Goal: Transaction & Acquisition: Download file/media

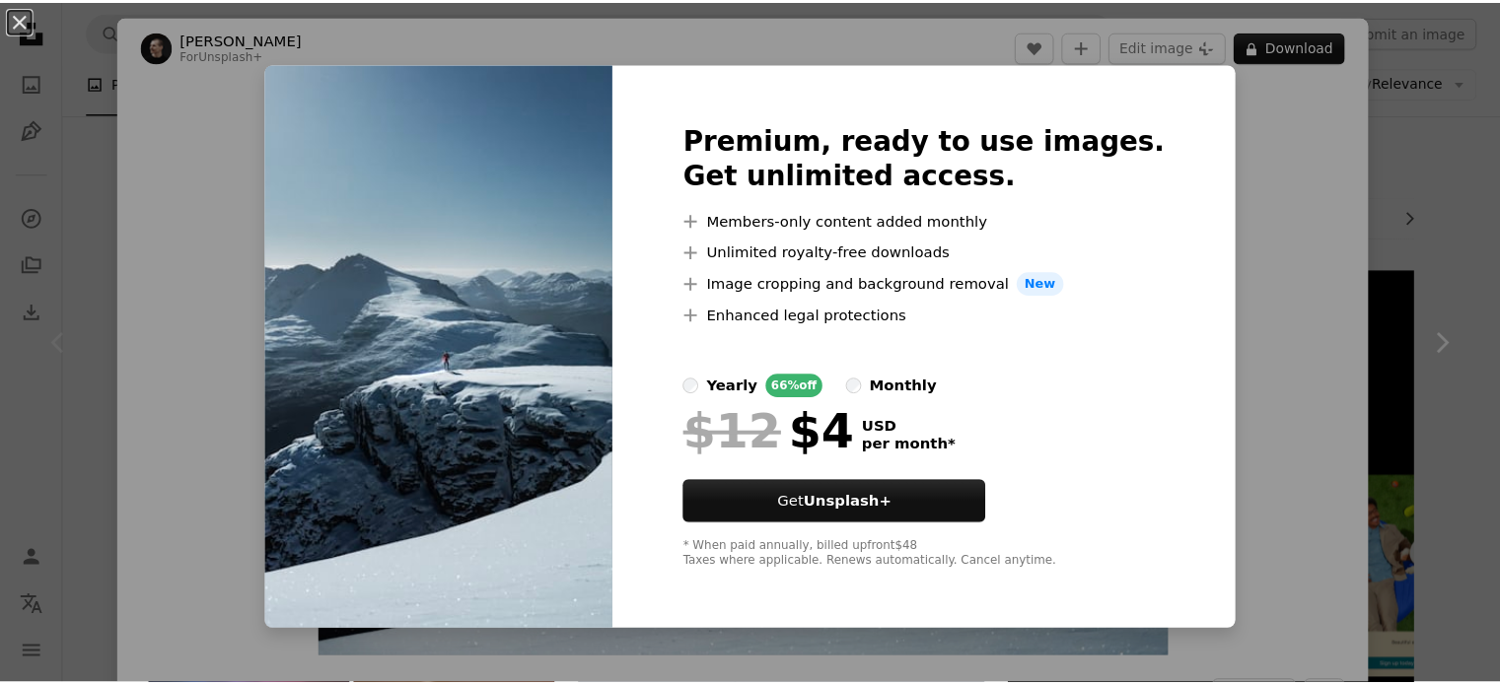
scroll to position [532, 0]
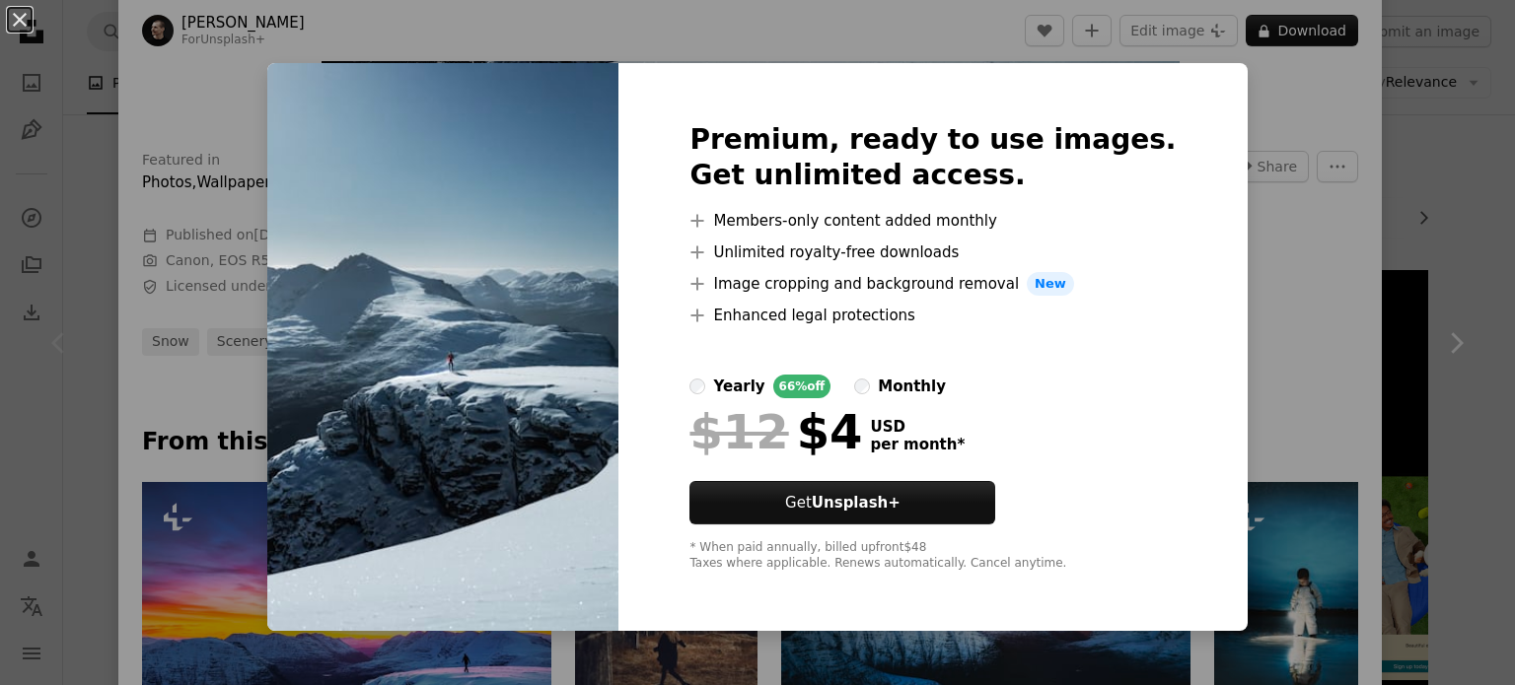
click at [1269, 245] on div "An X shape Premium, ready to use images. Get unlimited access. A plus sign Memb…" at bounding box center [757, 342] width 1515 height 685
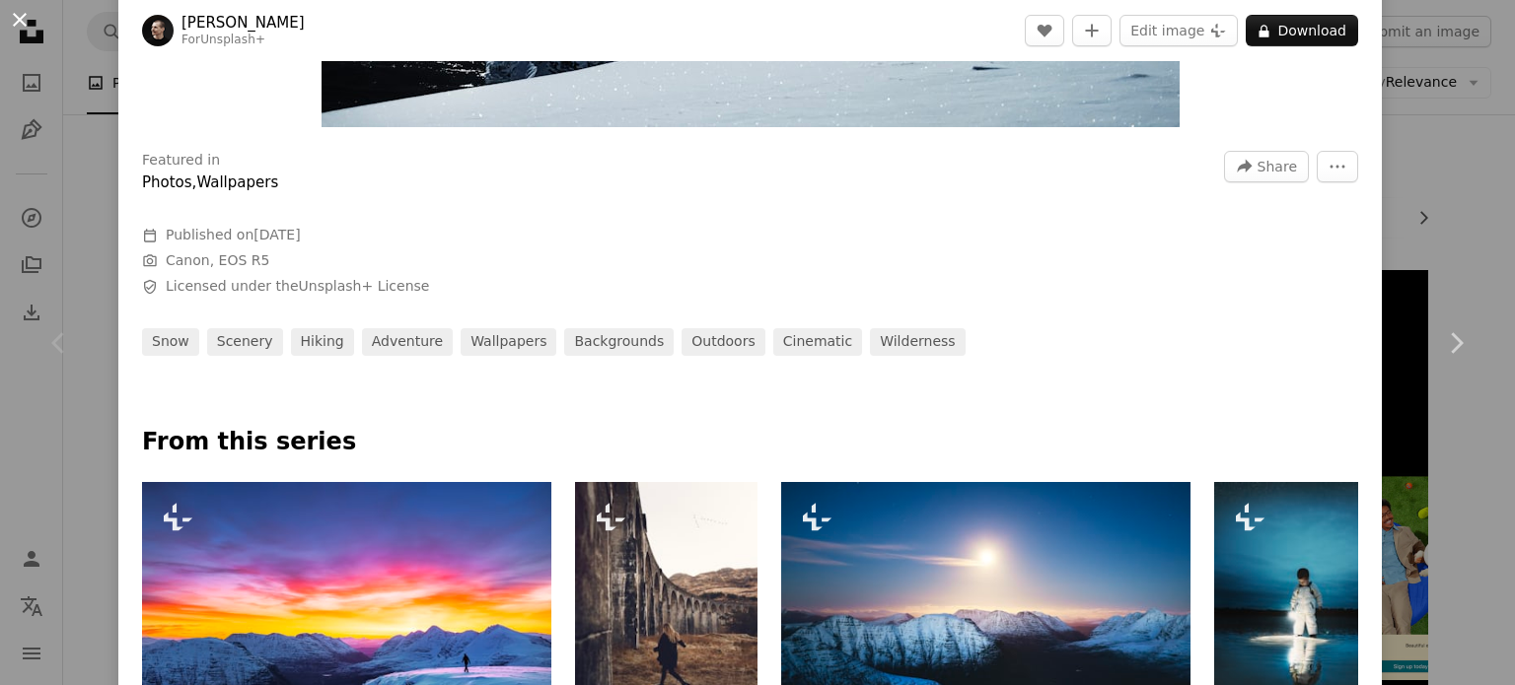
click at [20, 23] on button "An X shape" at bounding box center [20, 20] width 24 height 24
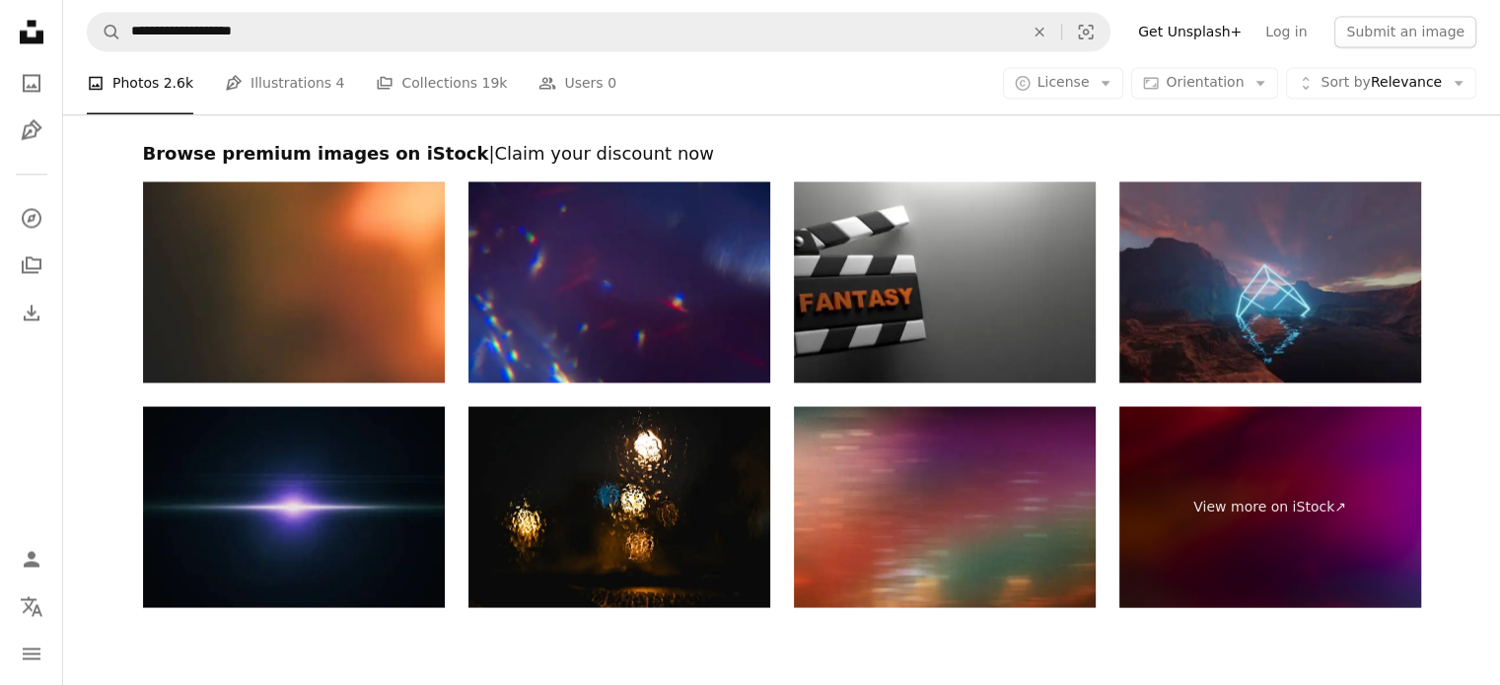
scroll to position [3821, 0]
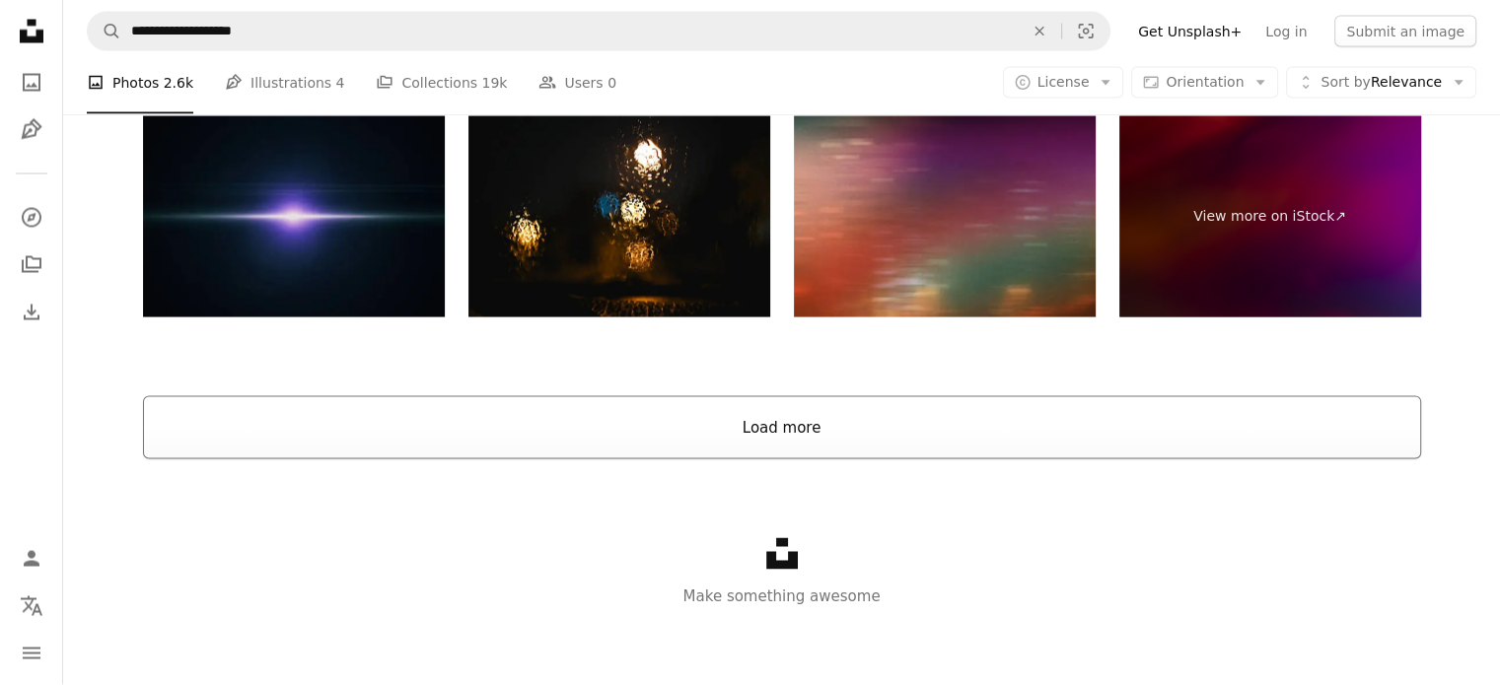
click at [742, 413] on button "Load more" at bounding box center [782, 427] width 1278 height 63
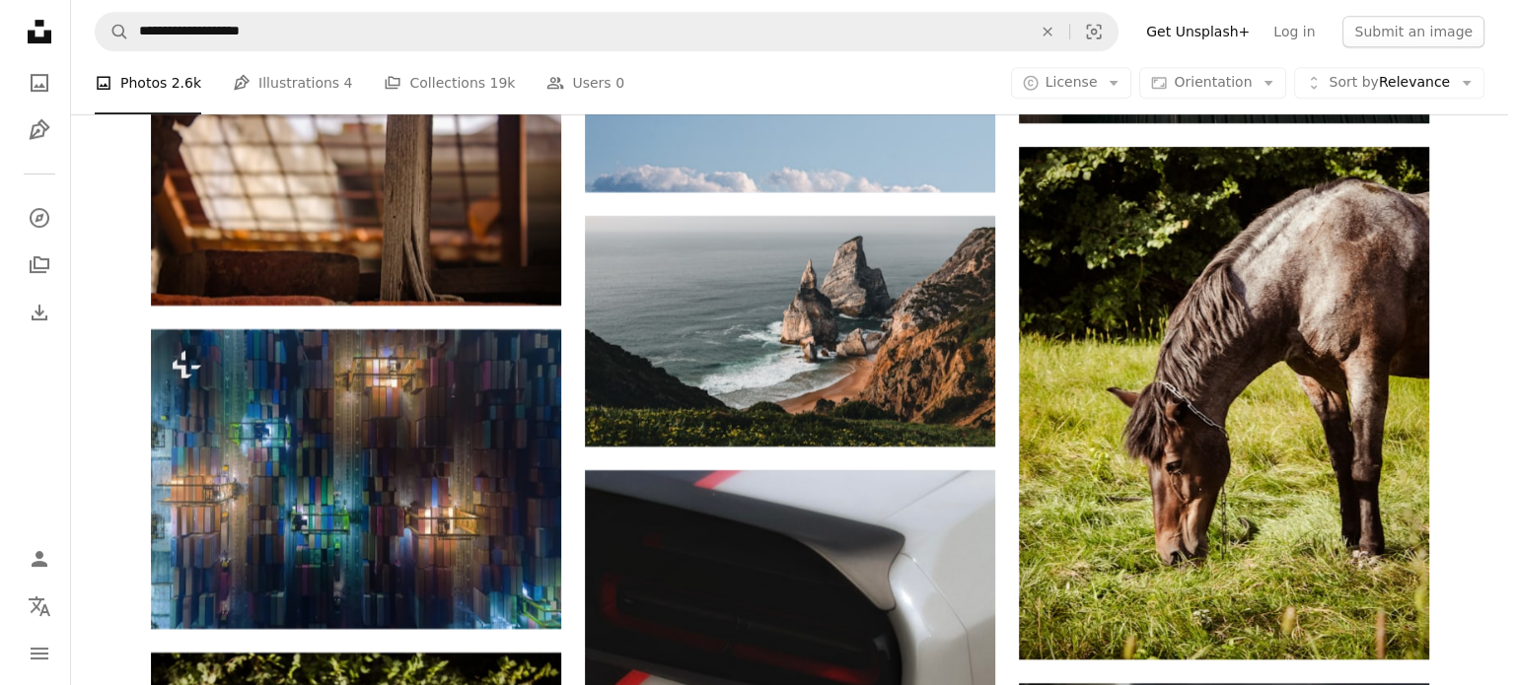
scroll to position [8482, 0]
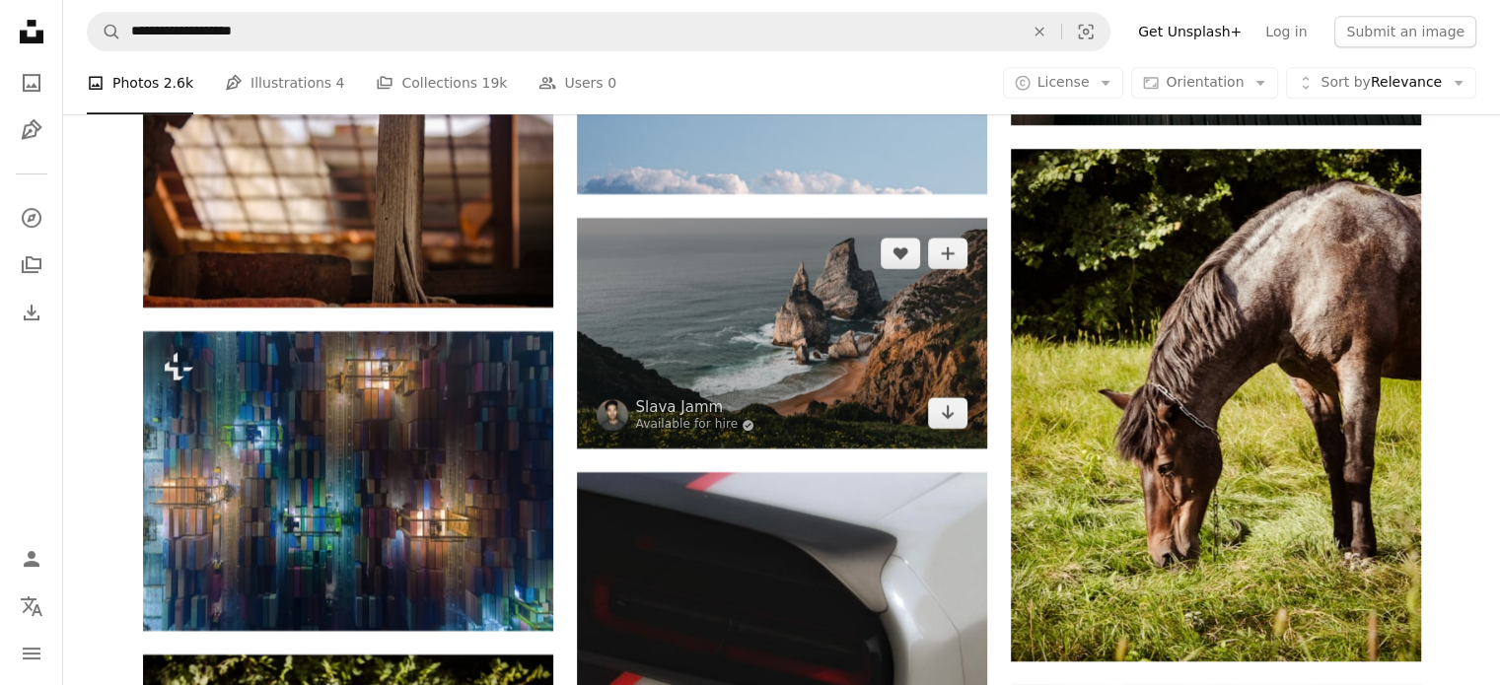
click at [749, 388] on img at bounding box center [782, 333] width 410 height 231
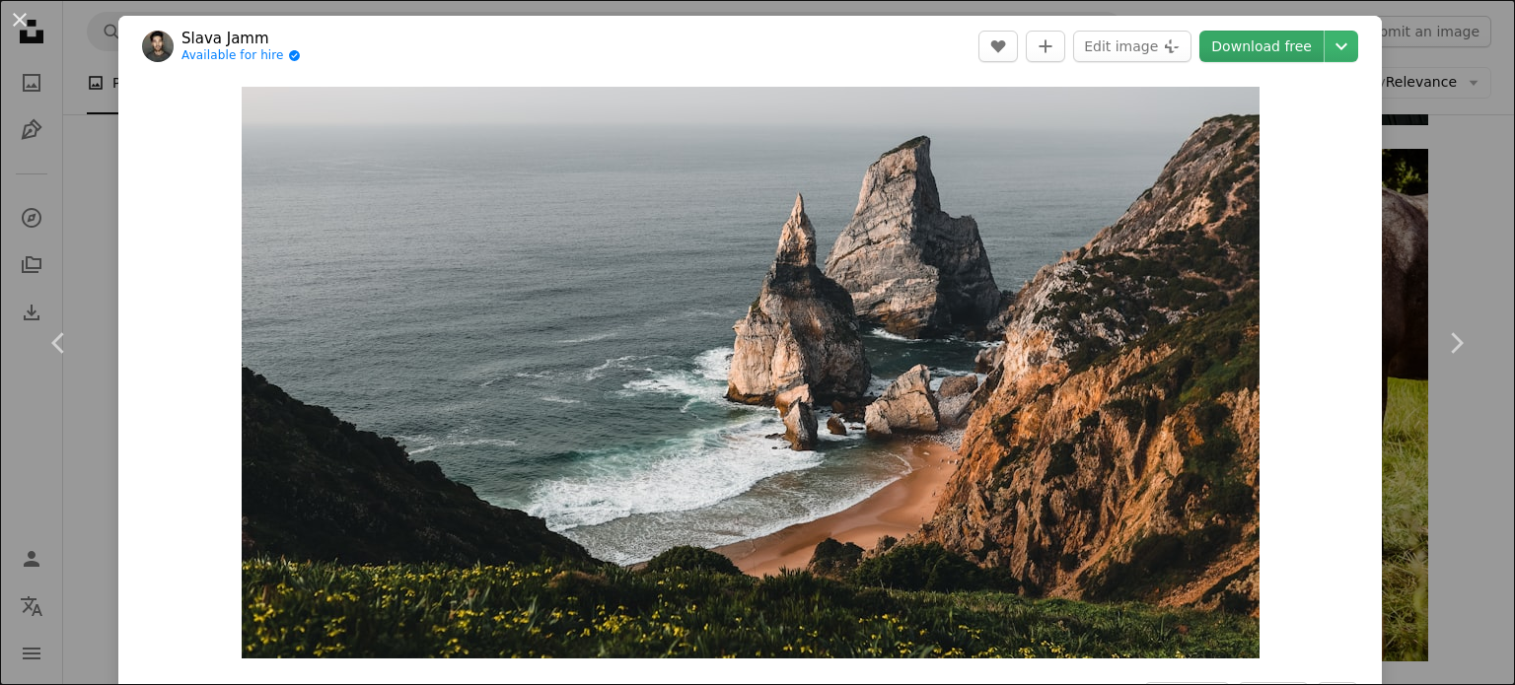
click at [1270, 51] on link "Download free" at bounding box center [1261, 47] width 124 height 32
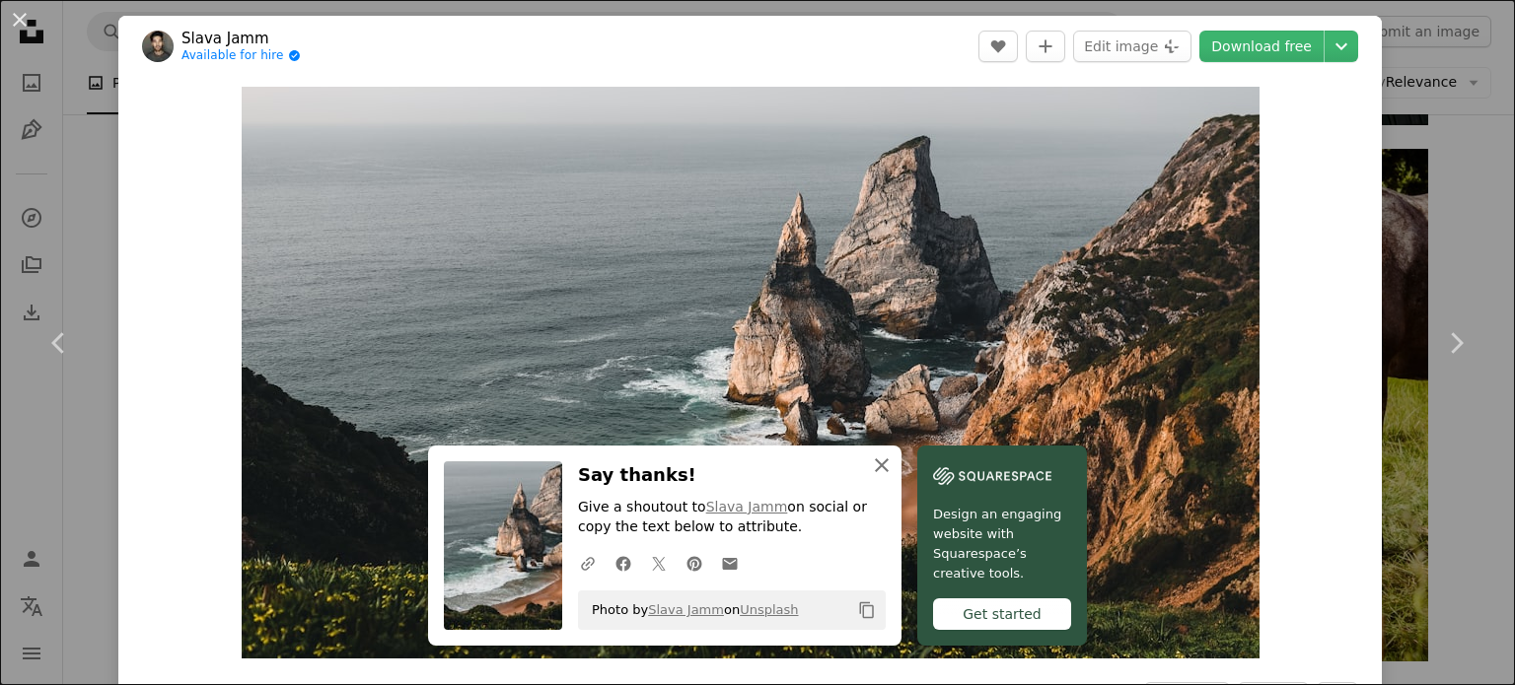
click at [879, 474] on icon "An X shape" at bounding box center [882, 466] width 24 height 24
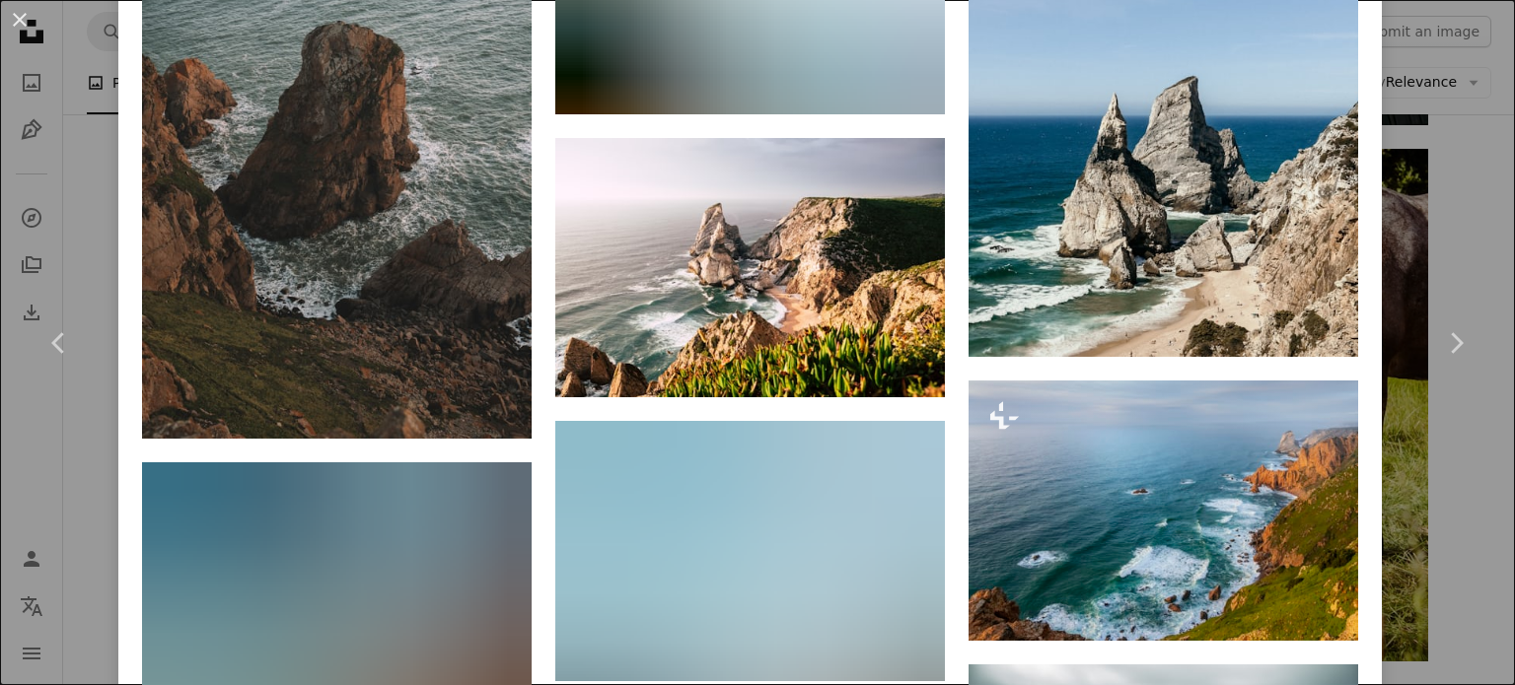
scroll to position [2549, 0]
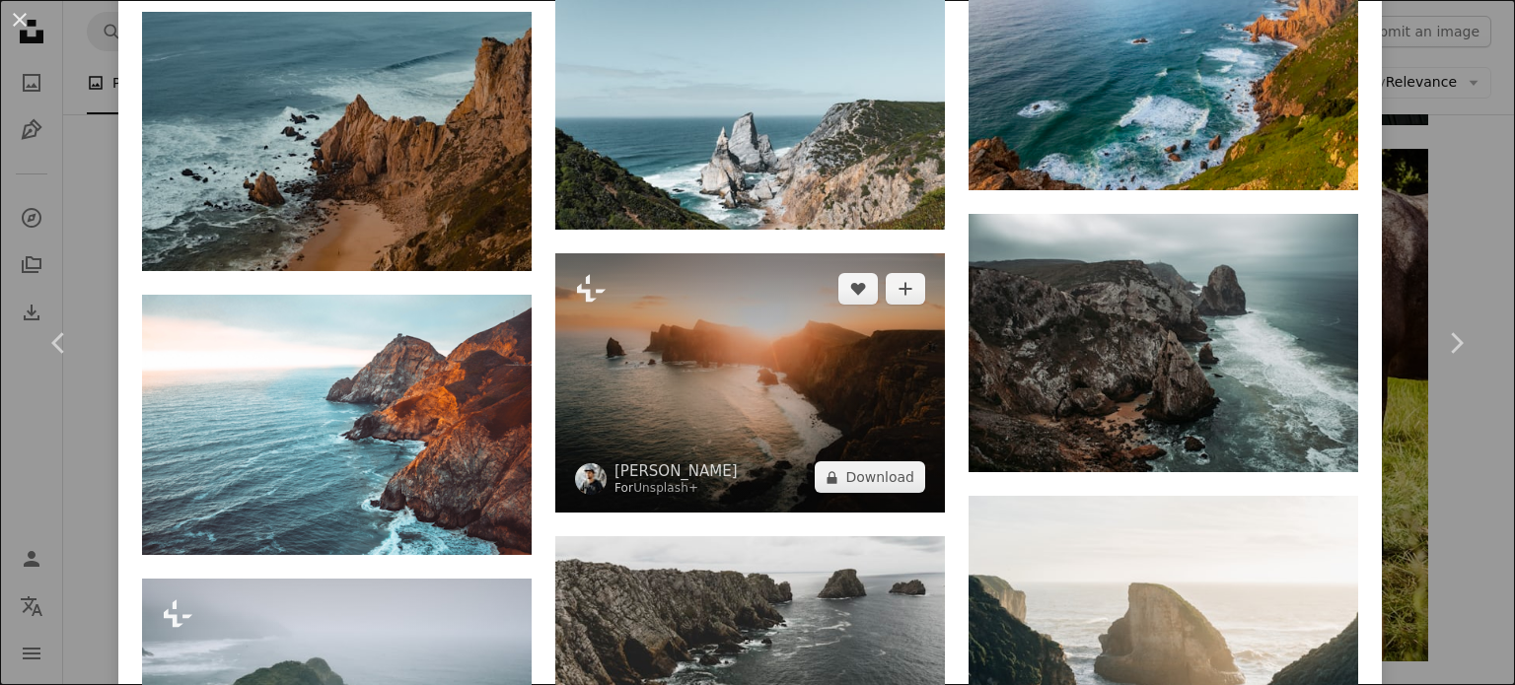
click at [740, 358] on img at bounding box center [750, 382] width 390 height 259
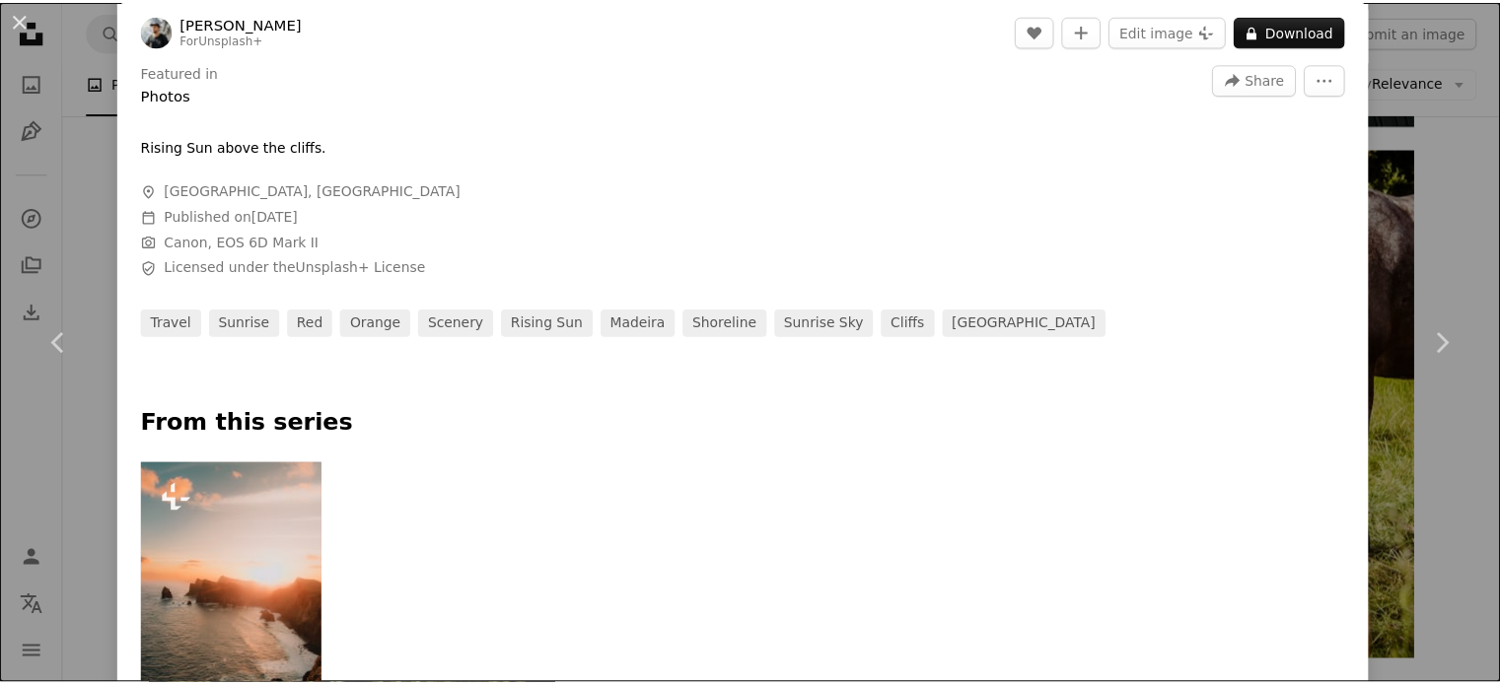
scroll to position [634, 0]
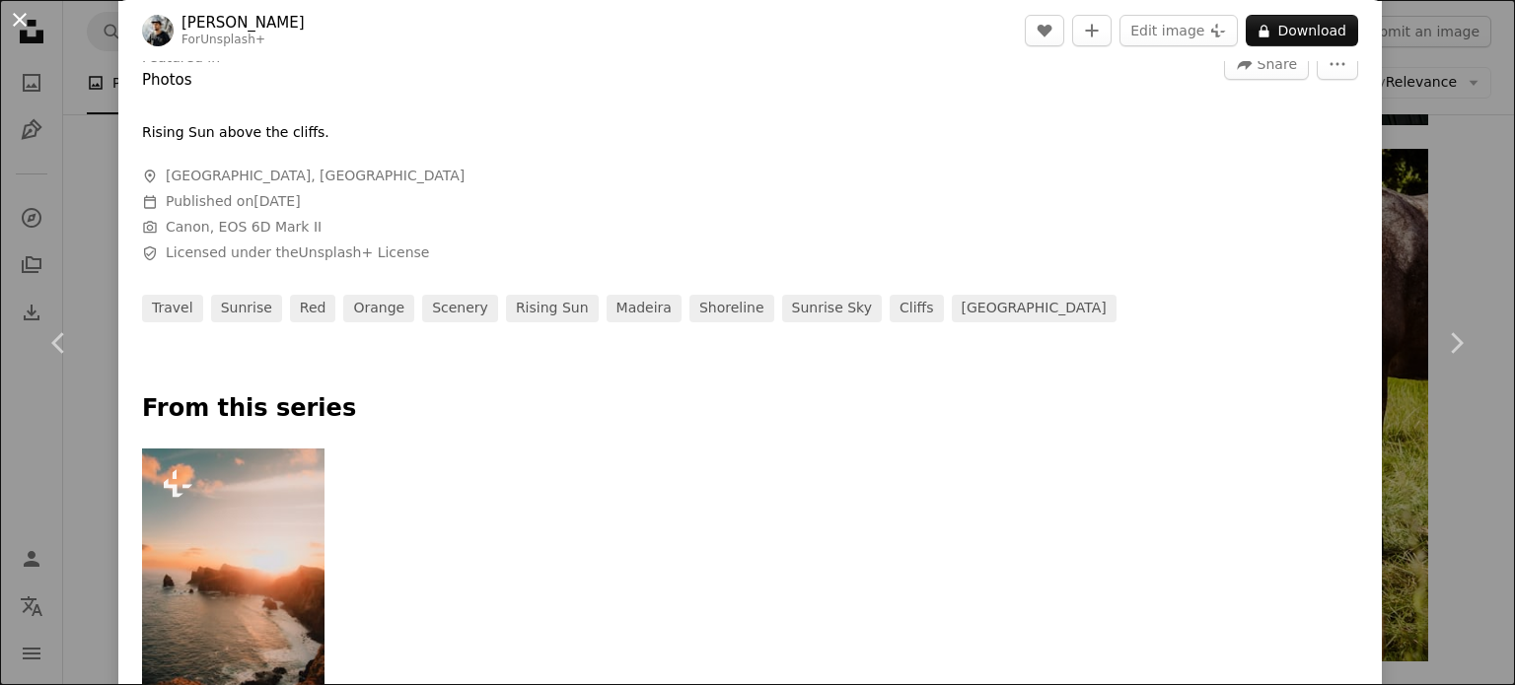
click at [19, 32] on button "An X shape" at bounding box center [20, 20] width 24 height 24
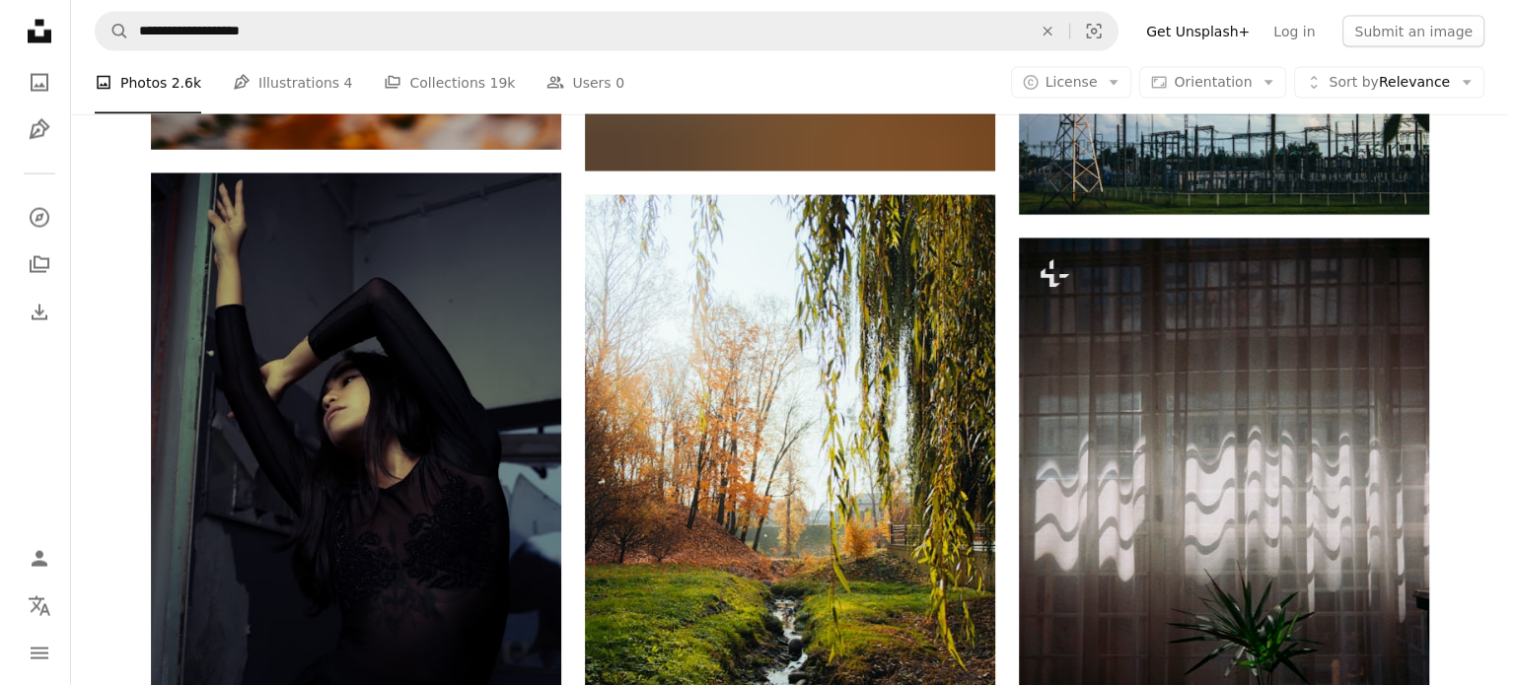
scroll to position [12454, 0]
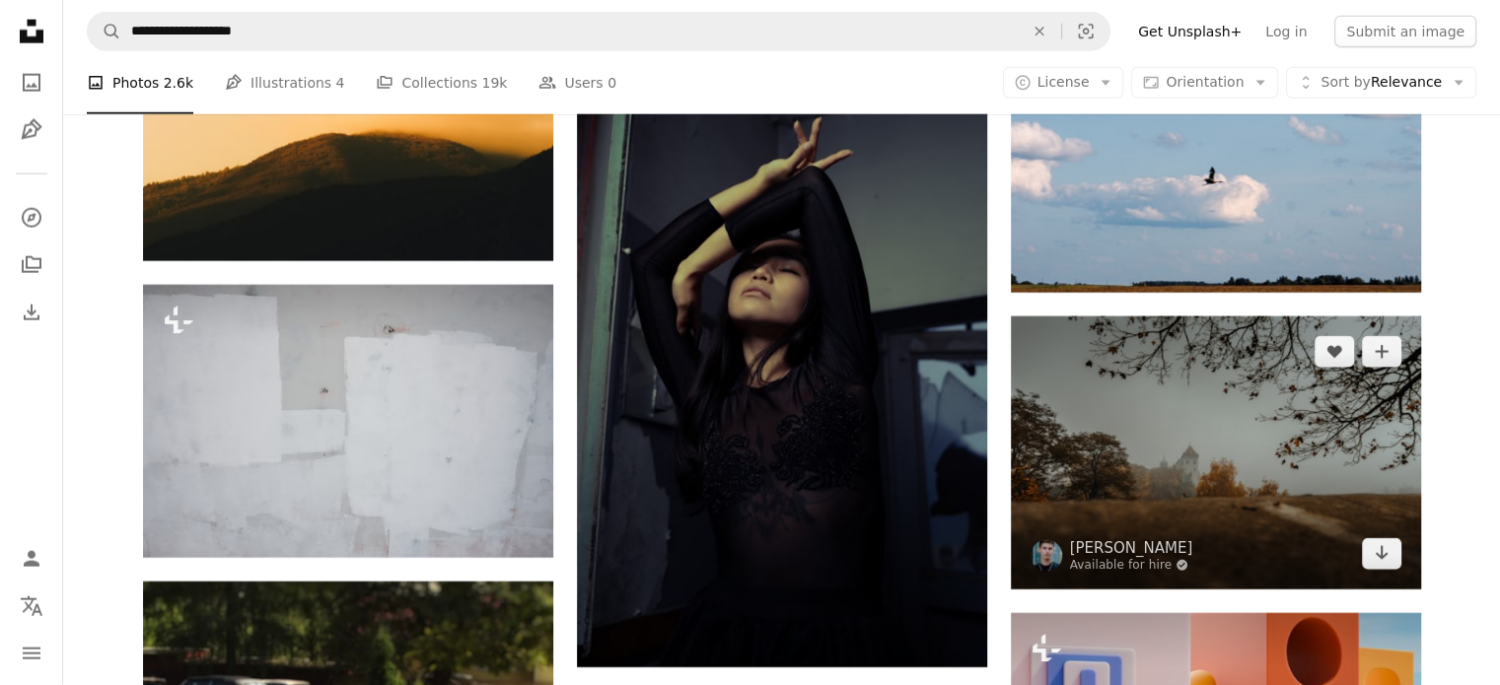
click at [1201, 468] on img at bounding box center [1216, 453] width 410 height 273
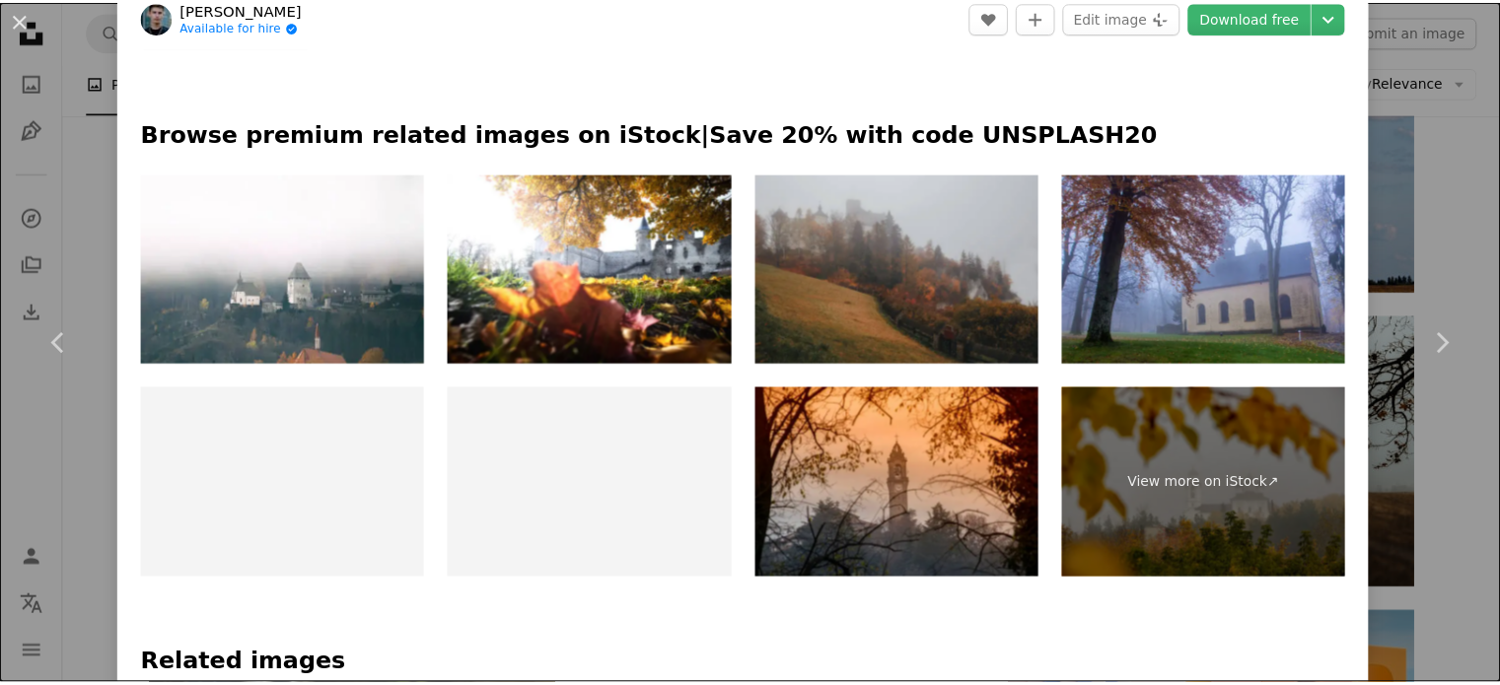
scroll to position [943, 0]
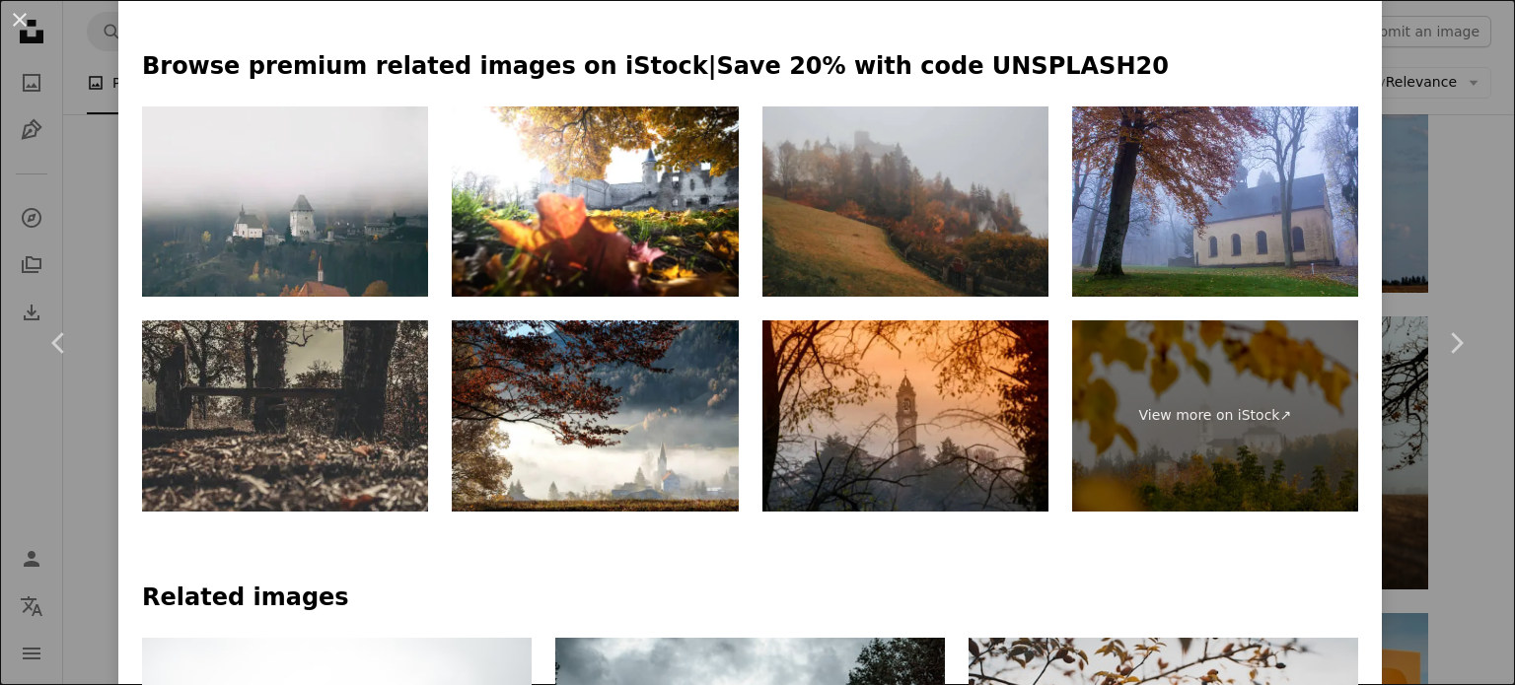
click at [337, 220] on img at bounding box center [285, 202] width 286 height 191
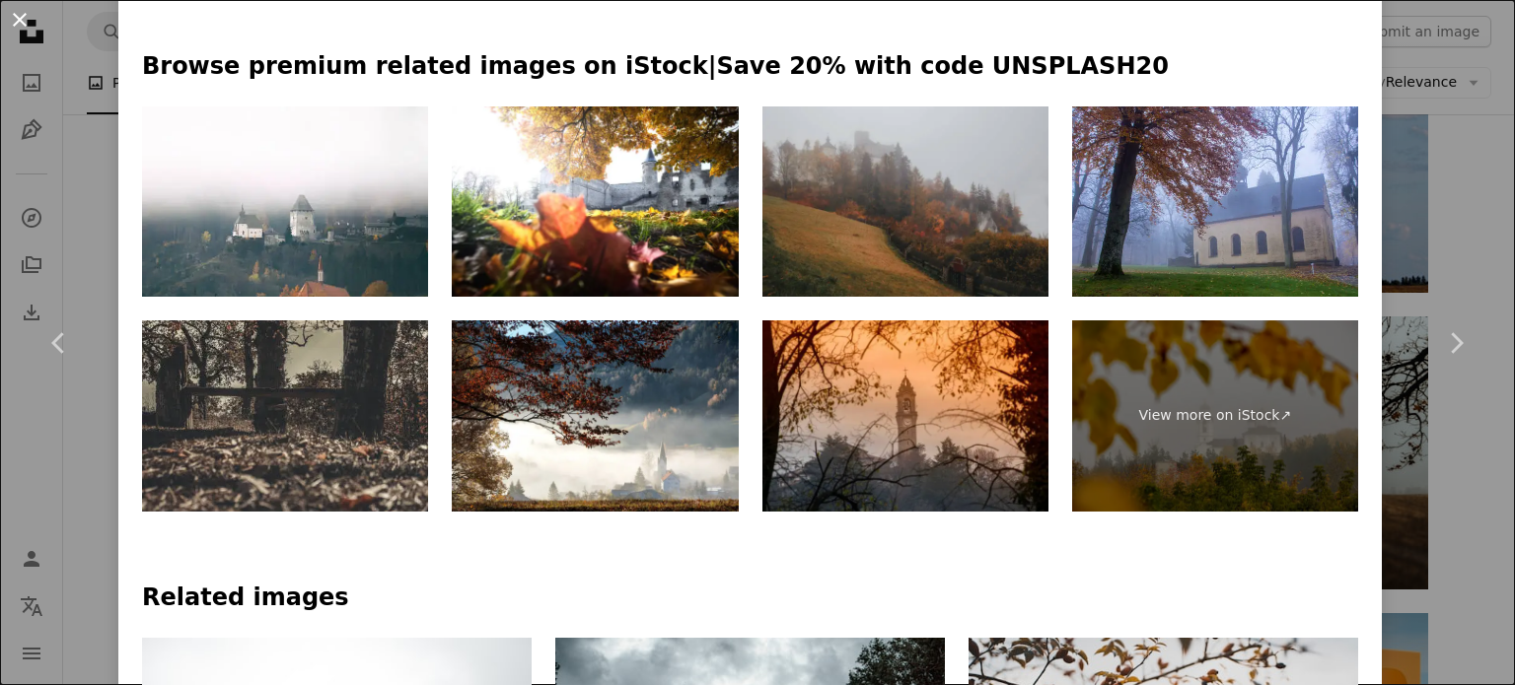
click at [16, 25] on button "An X shape" at bounding box center [20, 20] width 24 height 24
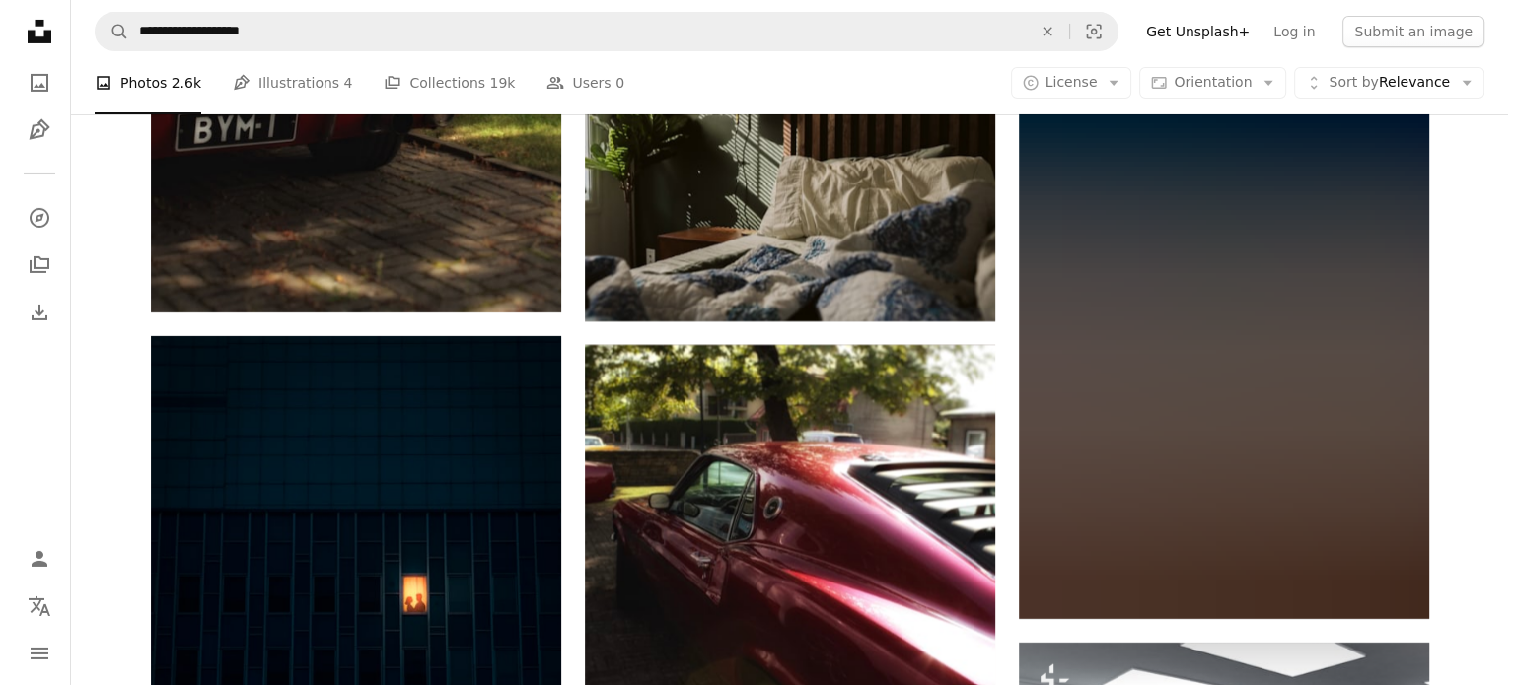
scroll to position [15068, 0]
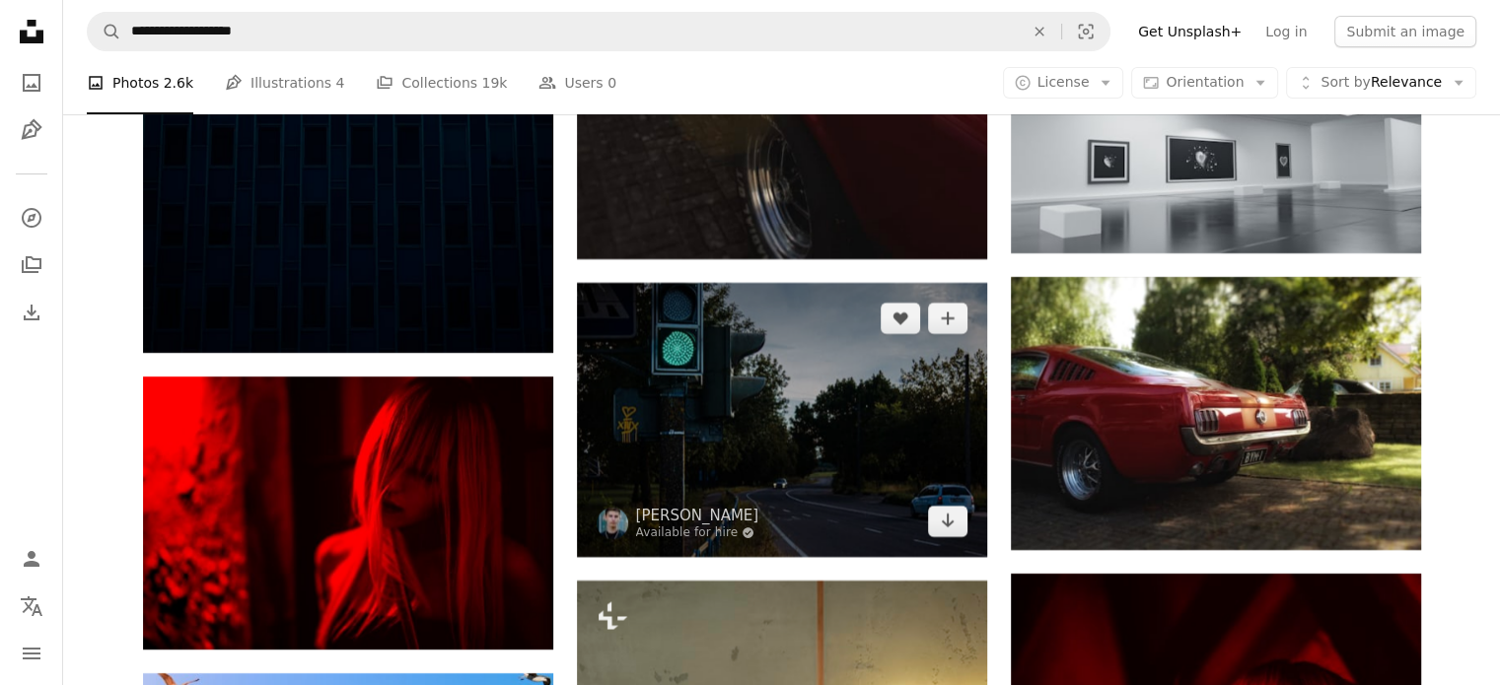
click at [798, 480] on img at bounding box center [782, 419] width 410 height 273
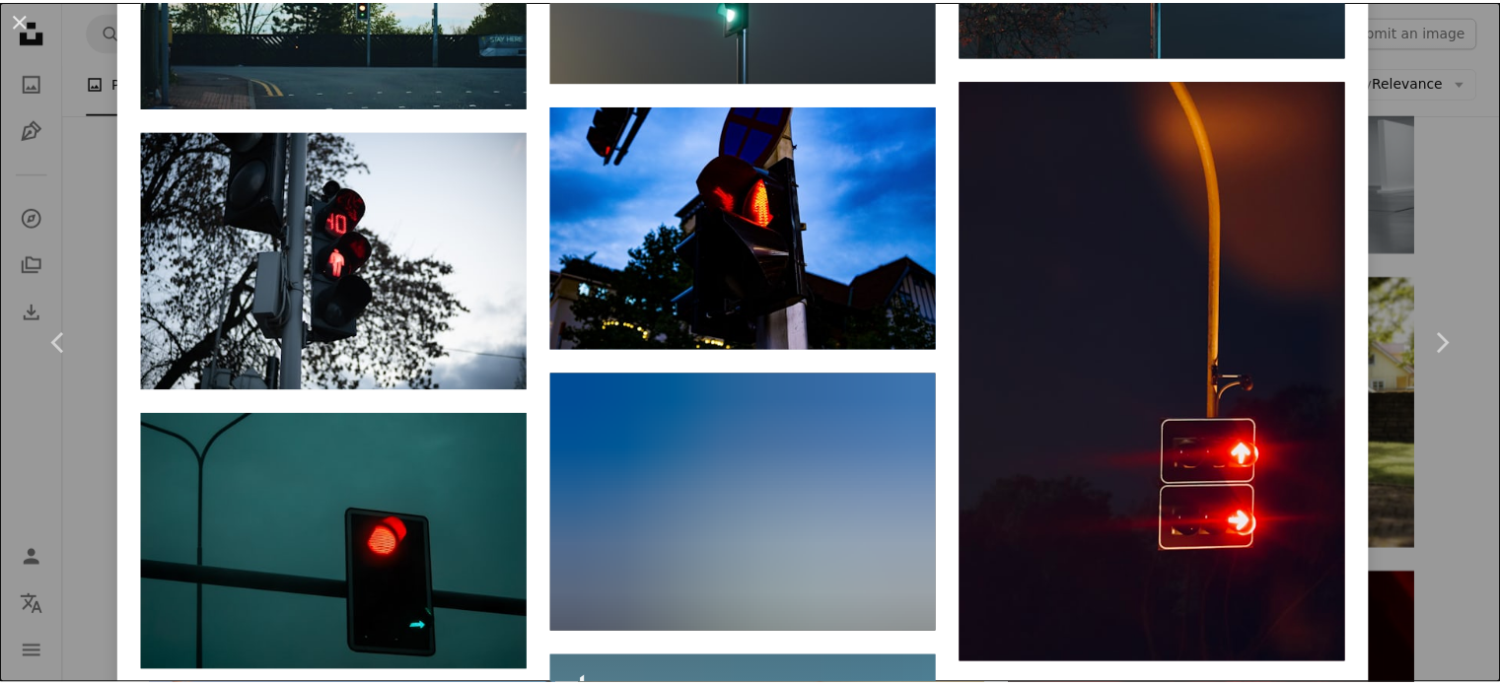
scroll to position [2560, 0]
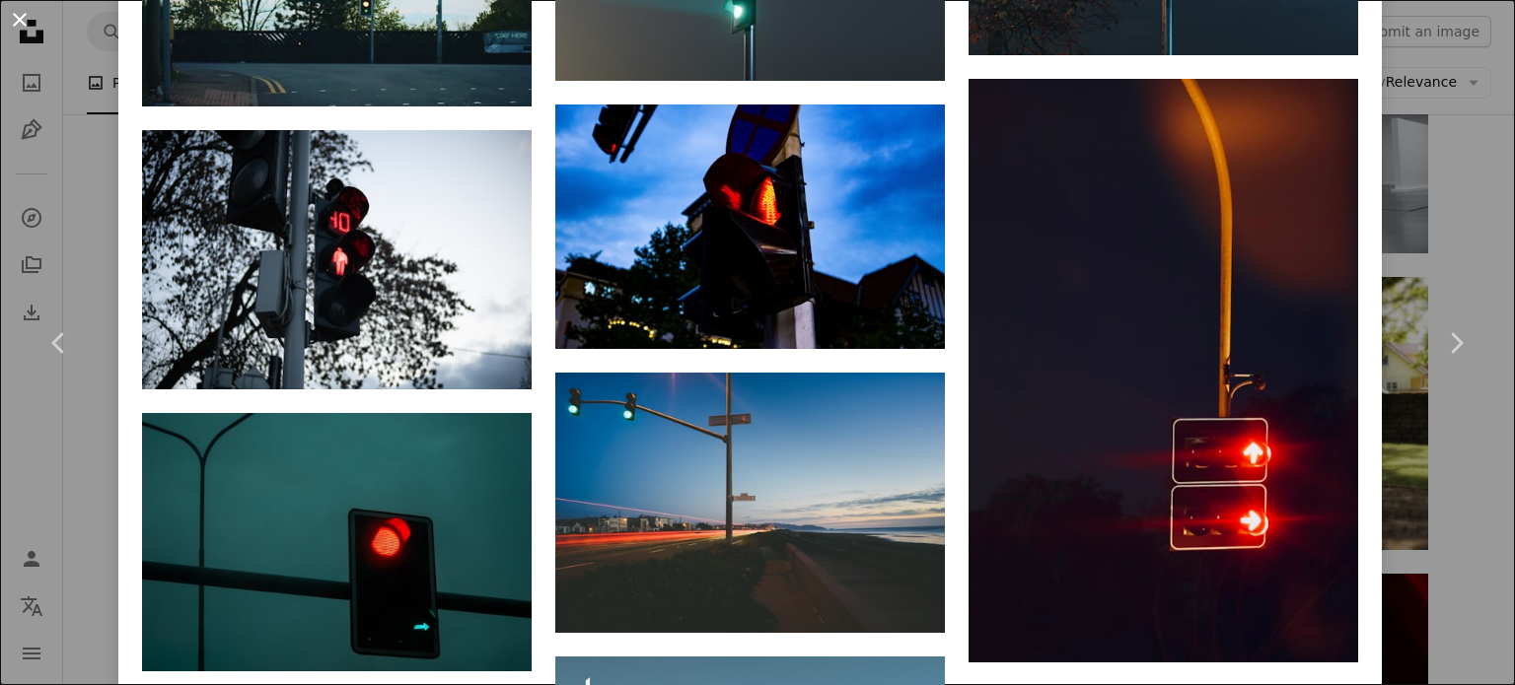
click at [29, 20] on button "An X shape" at bounding box center [20, 20] width 24 height 24
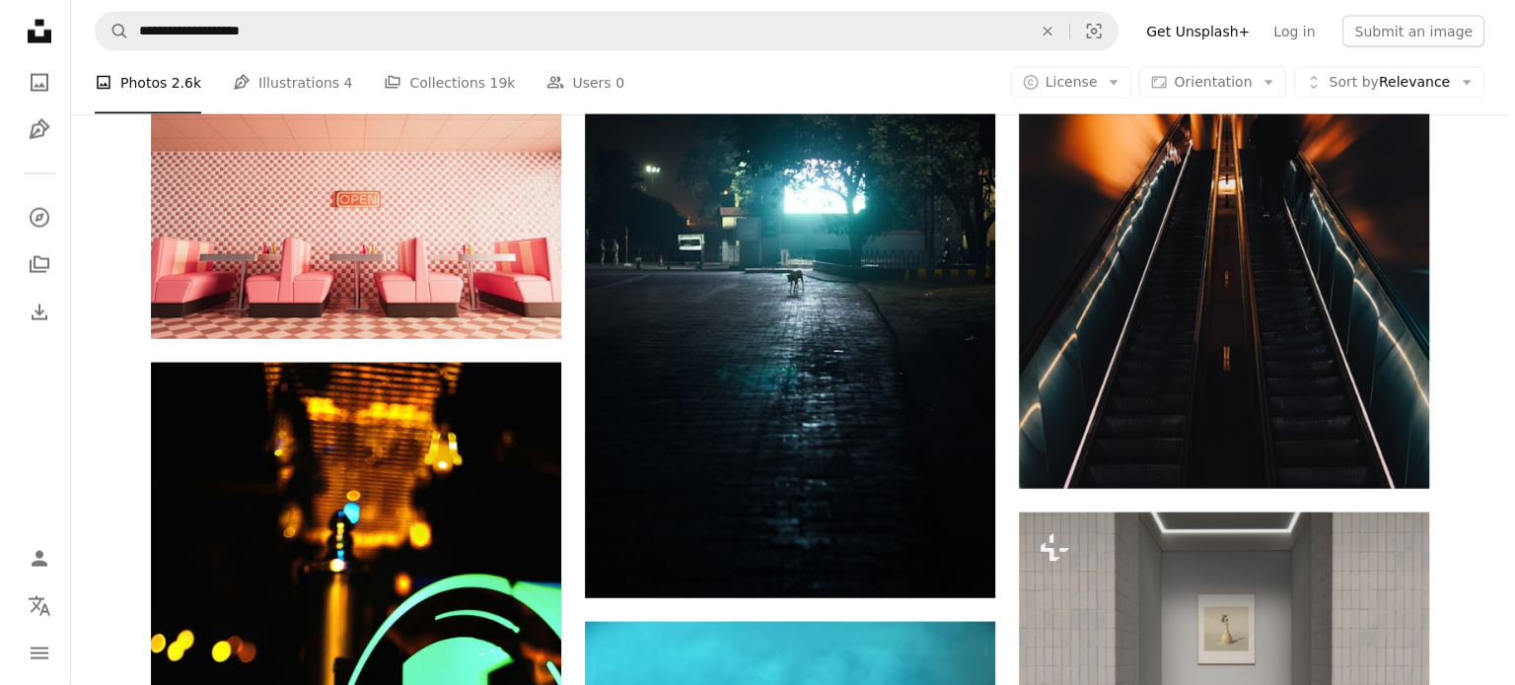
scroll to position [19346, 0]
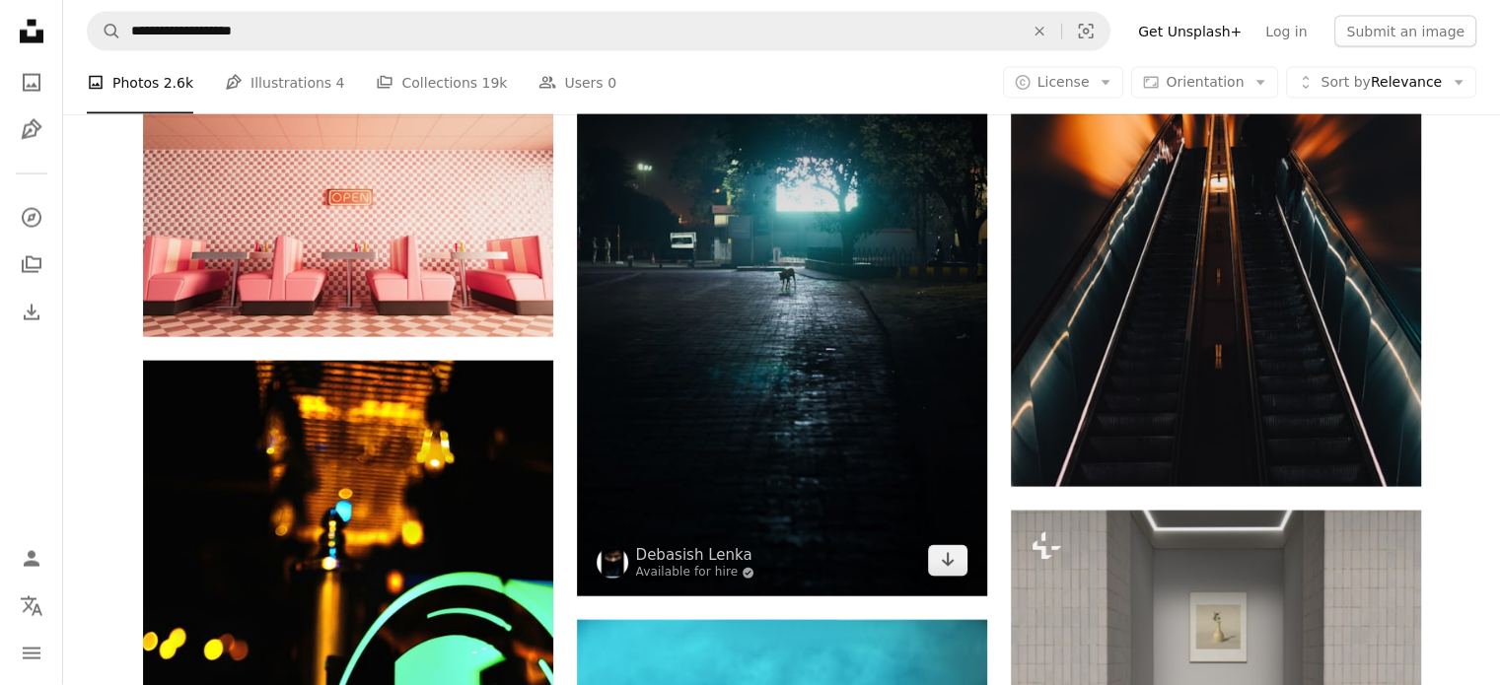
click at [828, 349] on img at bounding box center [782, 288] width 410 height 615
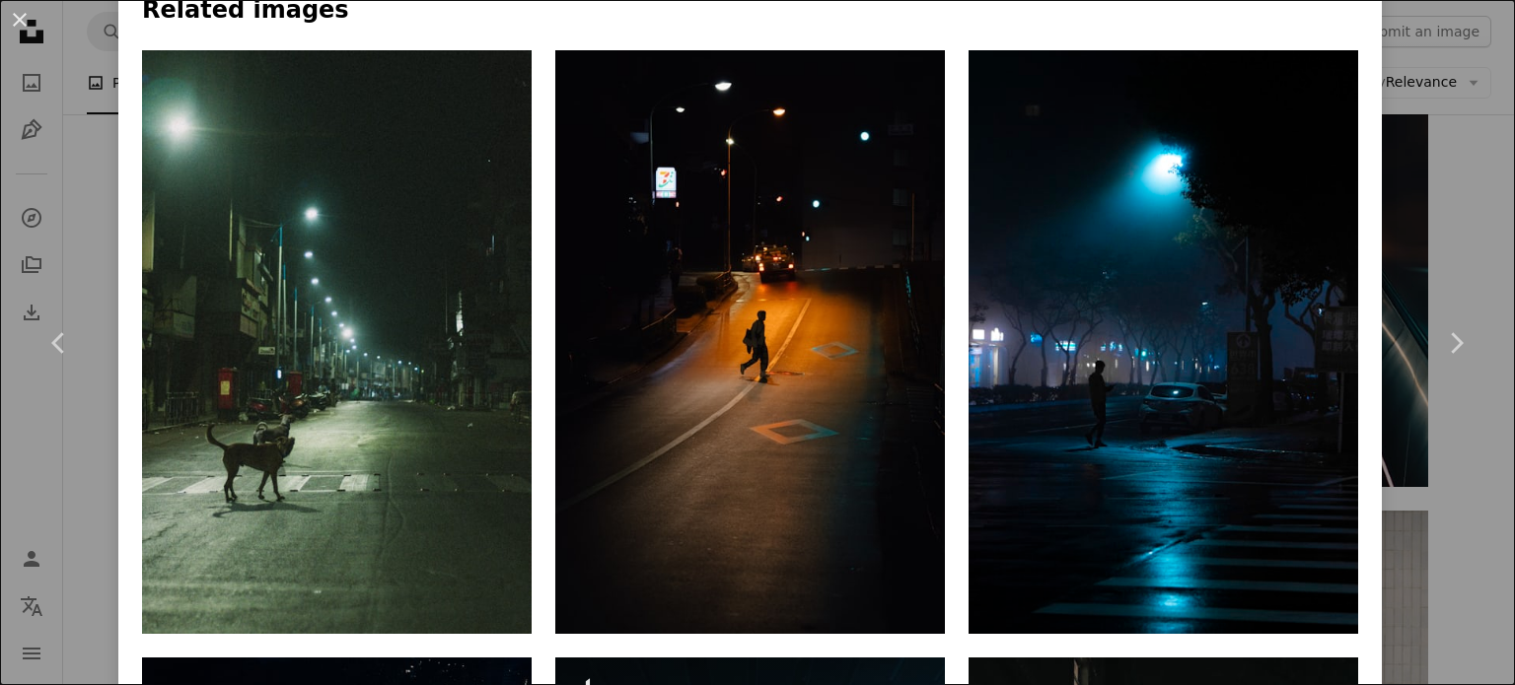
scroll to position [1621, 0]
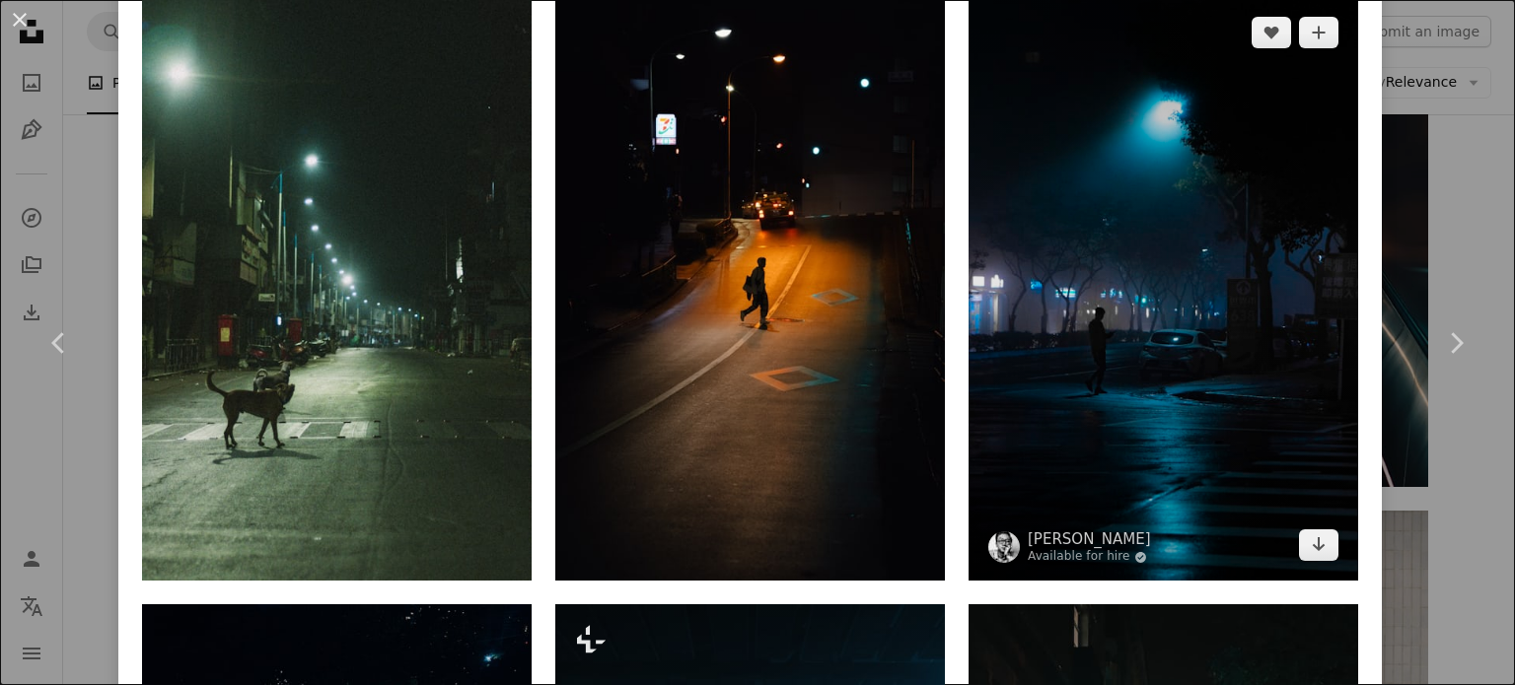
click at [1097, 382] on img at bounding box center [1164, 289] width 390 height 585
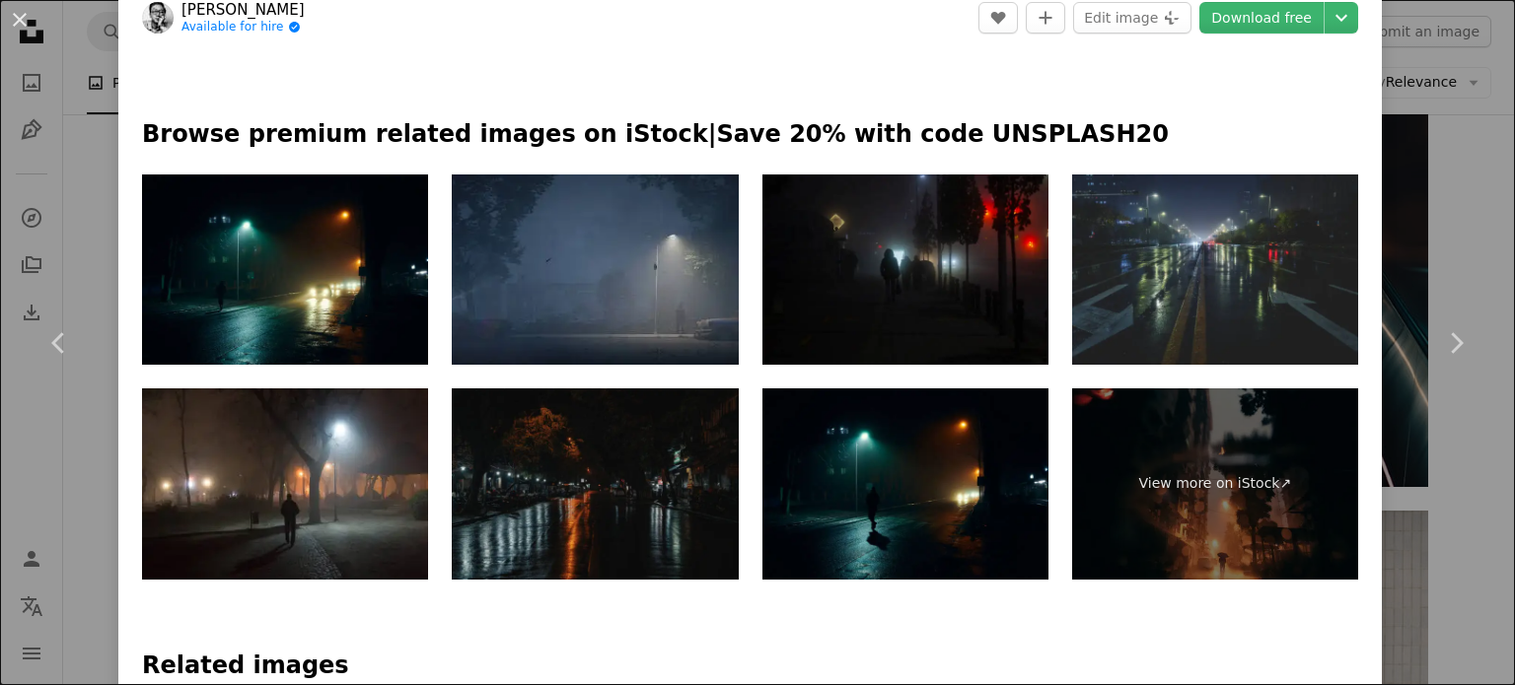
scroll to position [930, 0]
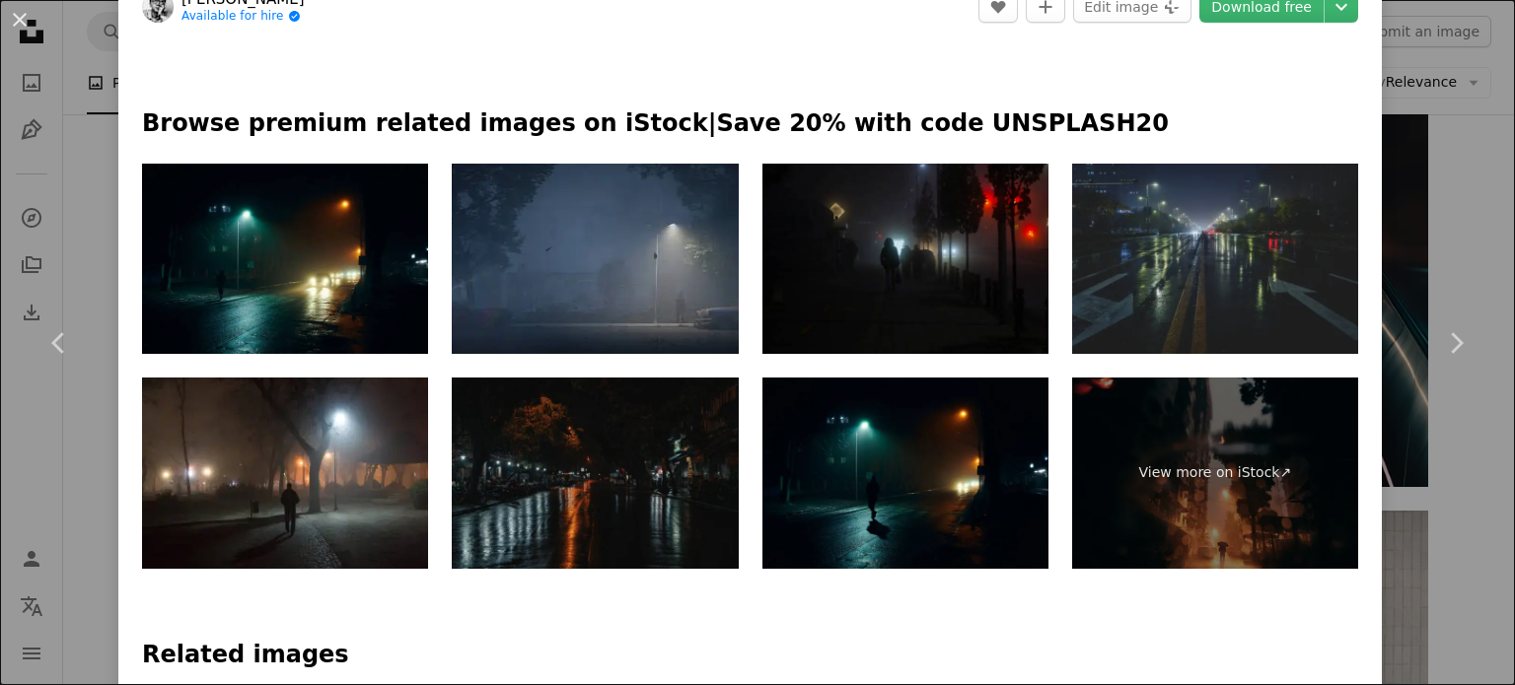
click at [1193, 237] on img at bounding box center [1215, 259] width 286 height 191
click at [238, 291] on img at bounding box center [285, 259] width 286 height 191
click at [866, 525] on img at bounding box center [905, 473] width 286 height 191
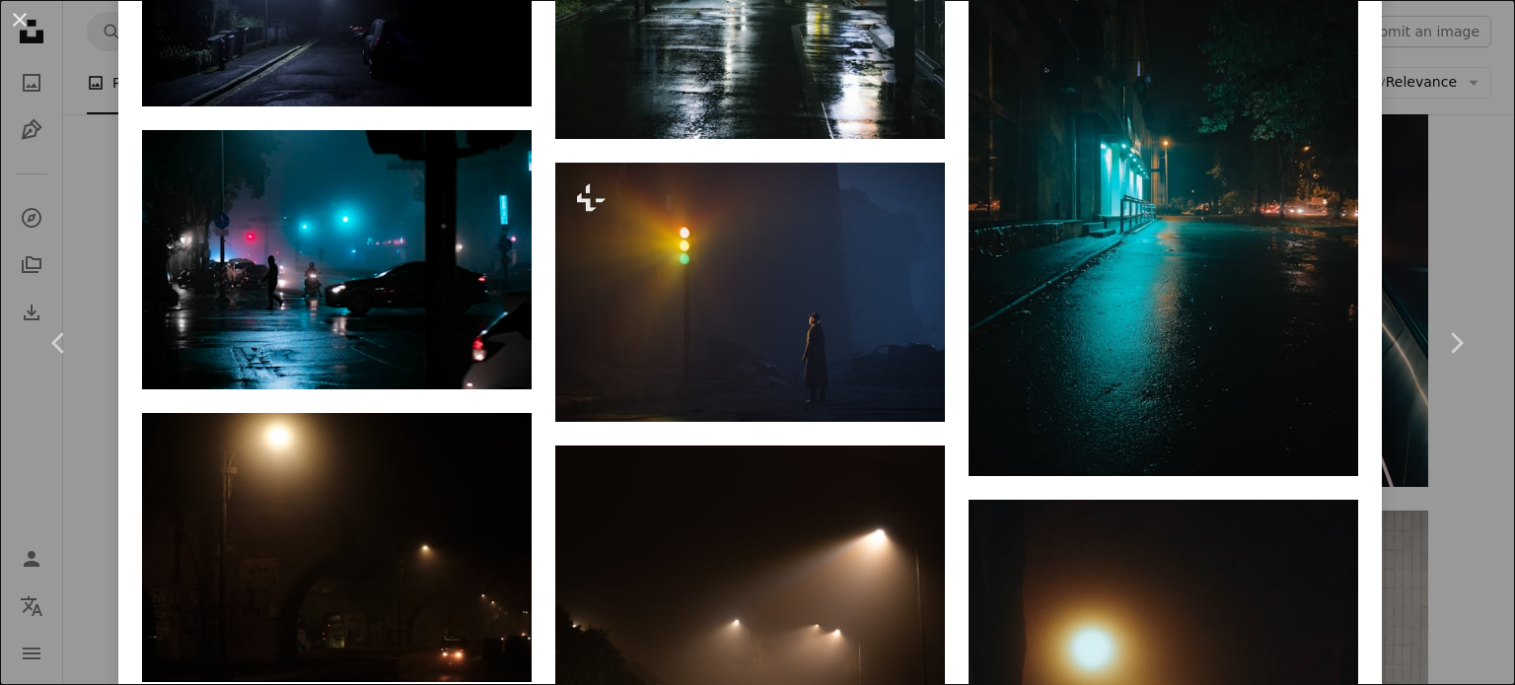
scroll to position [3039, 0]
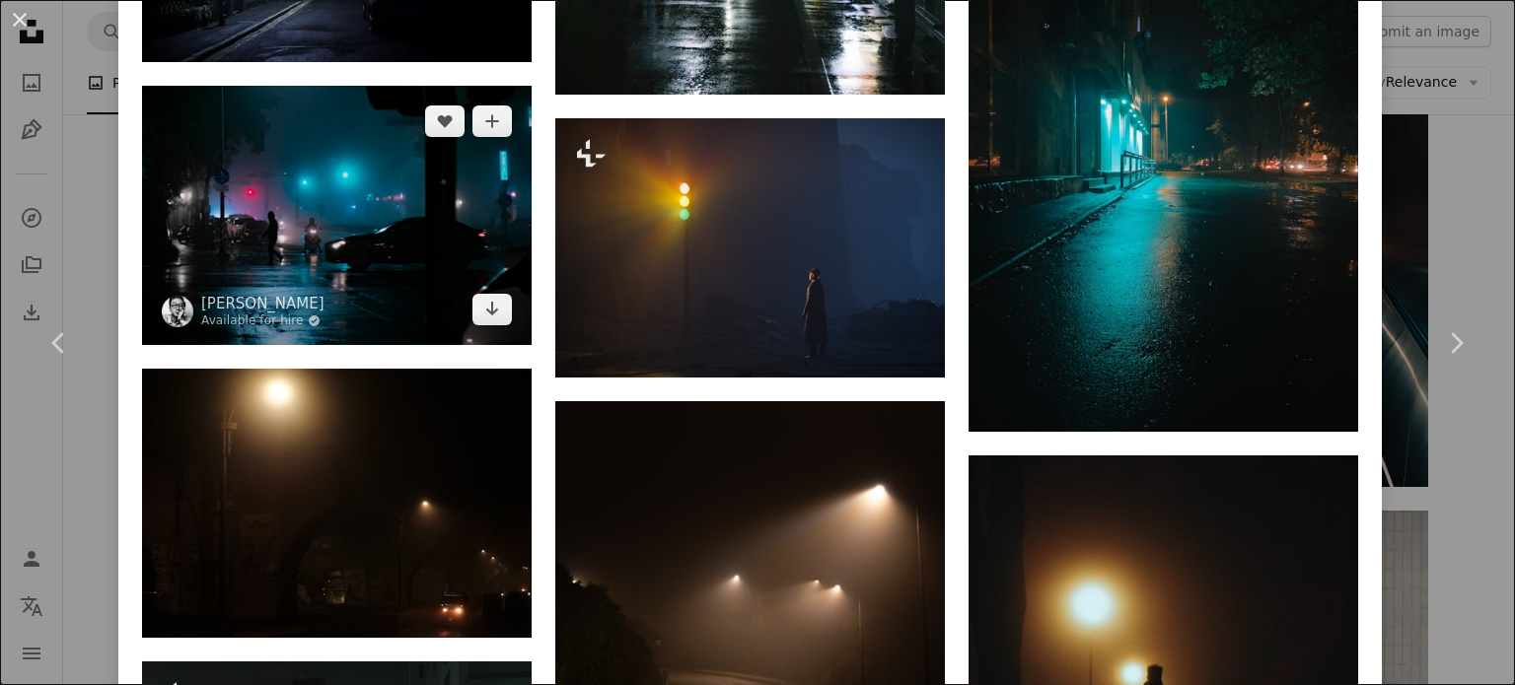
click at [417, 262] on img at bounding box center [337, 215] width 390 height 259
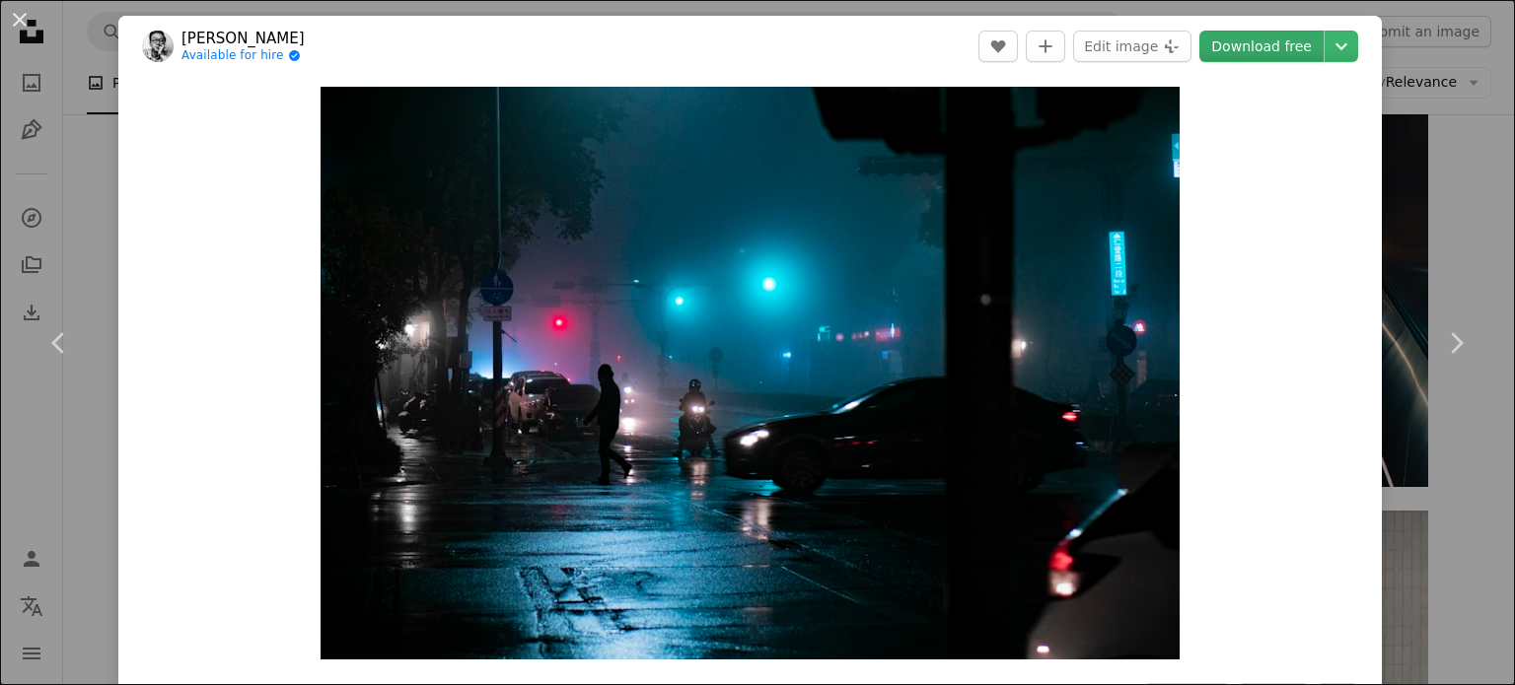
click at [1280, 39] on link "Download free" at bounding box center [1261, 47] width 124 height 32
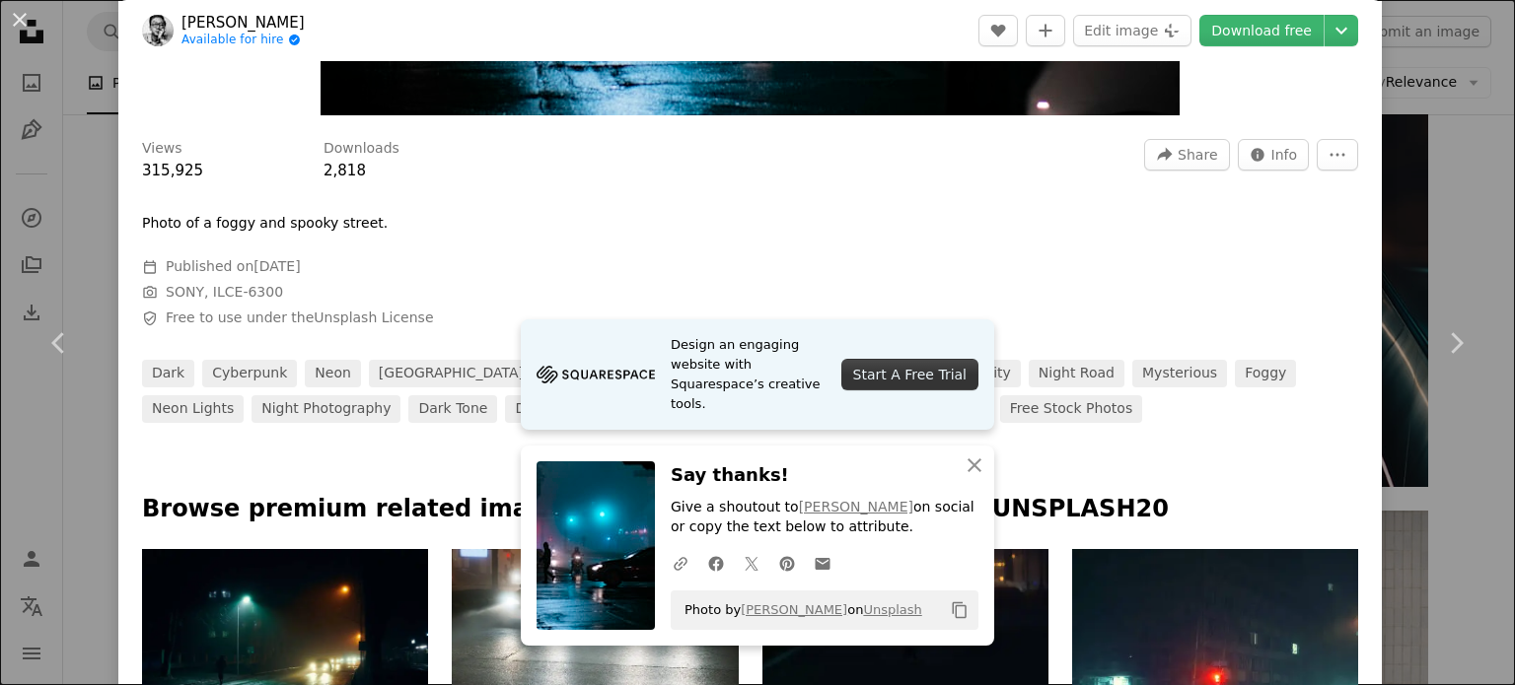
scroll to position [552, 0]
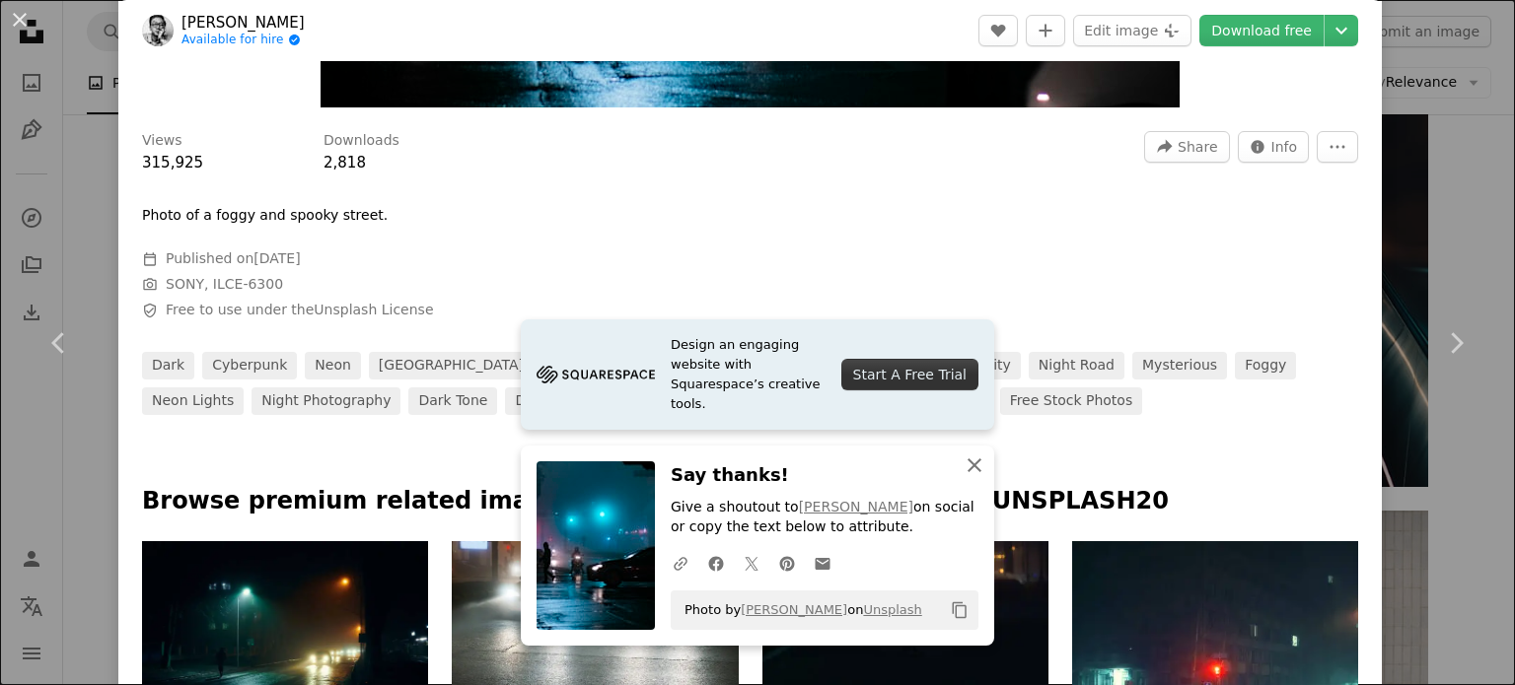
click at [967, 468] on icon "An X shape" at bounding box center [975, 466] width 24 height 24
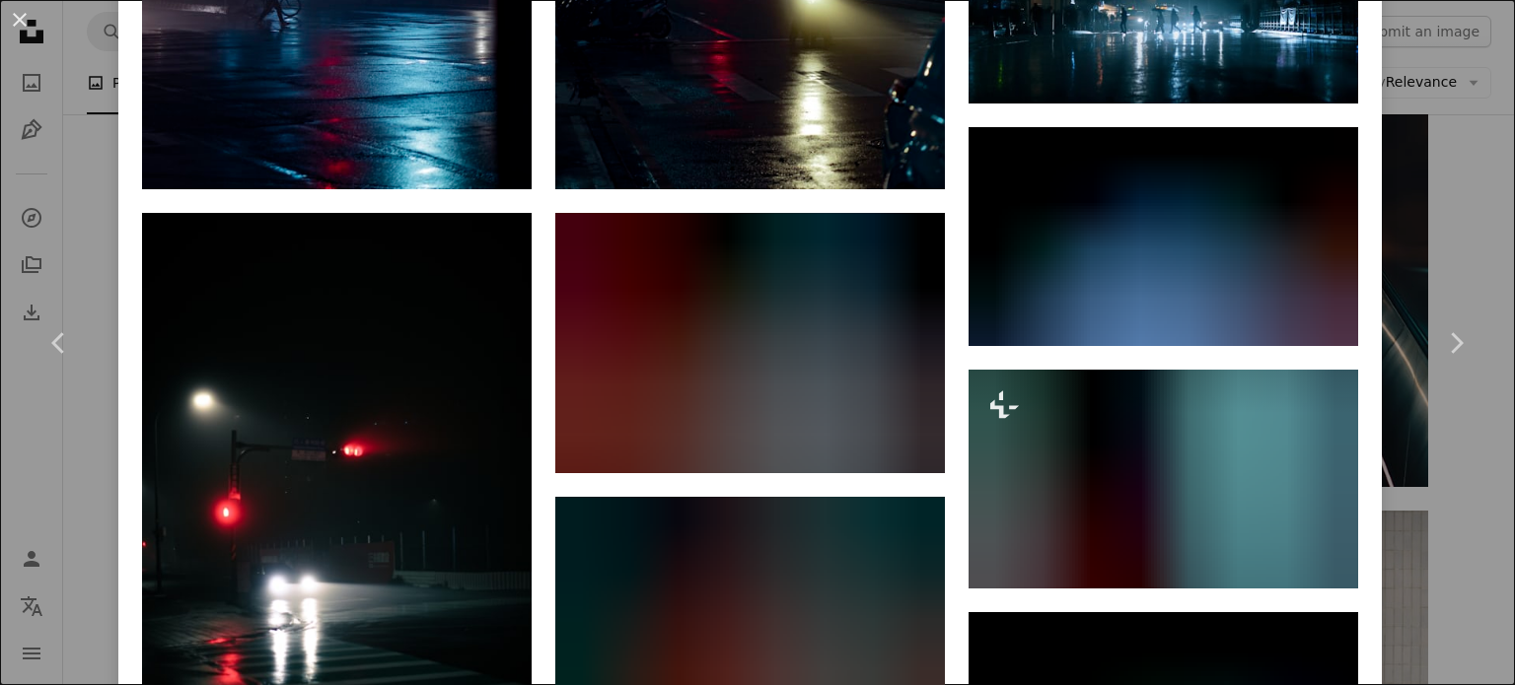
scroll to position [2028, 0]
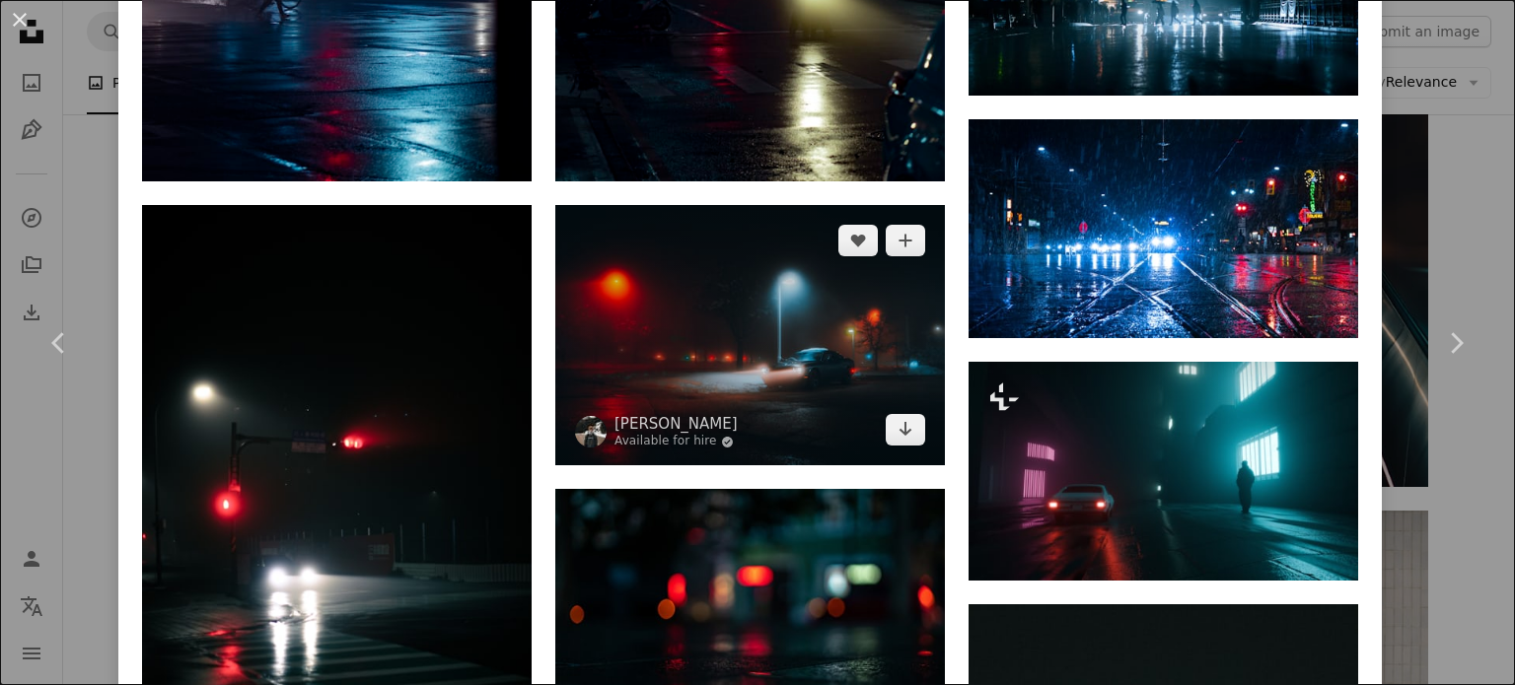
click at [845, 381] on img at bounding box center [750, 335] width 390 height 260
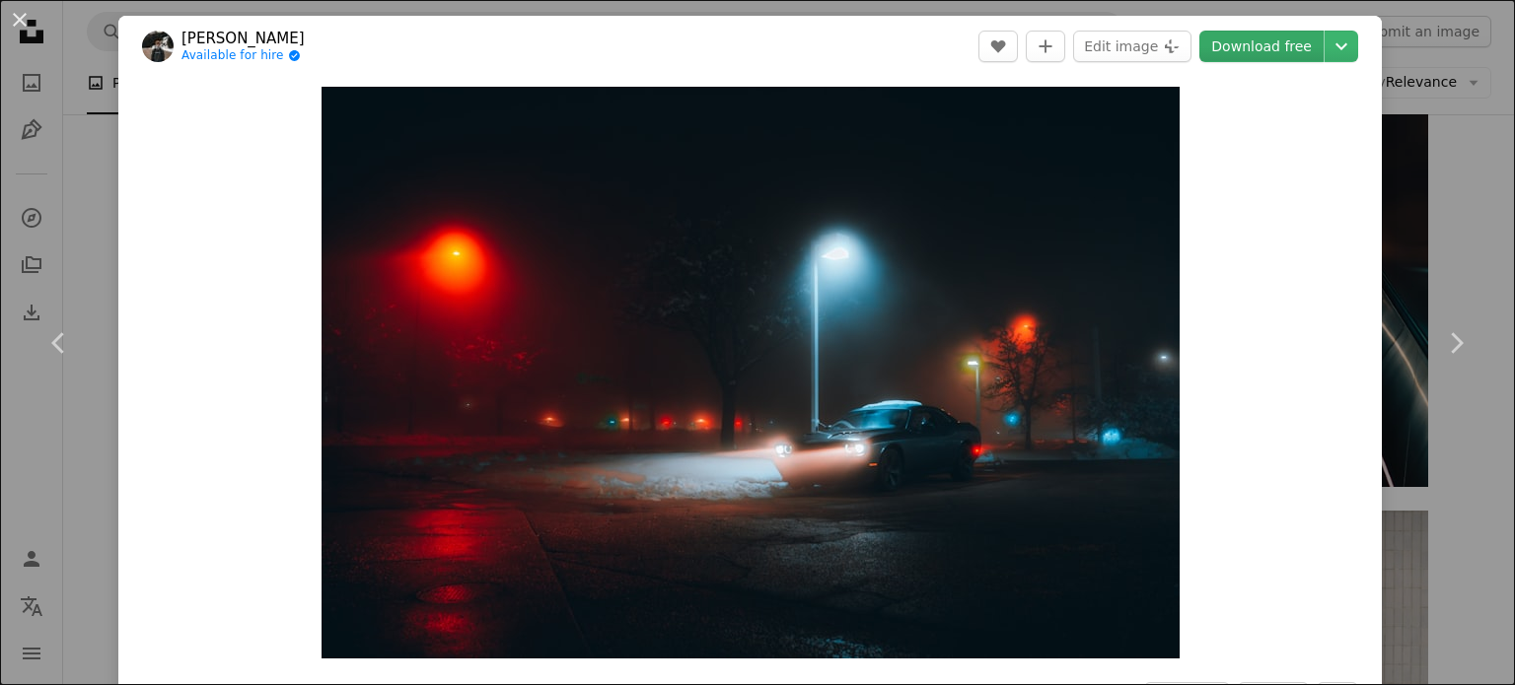
click at [1299, 51] on link "Download free" at bounding box center [1261, 47] width 124 height 32
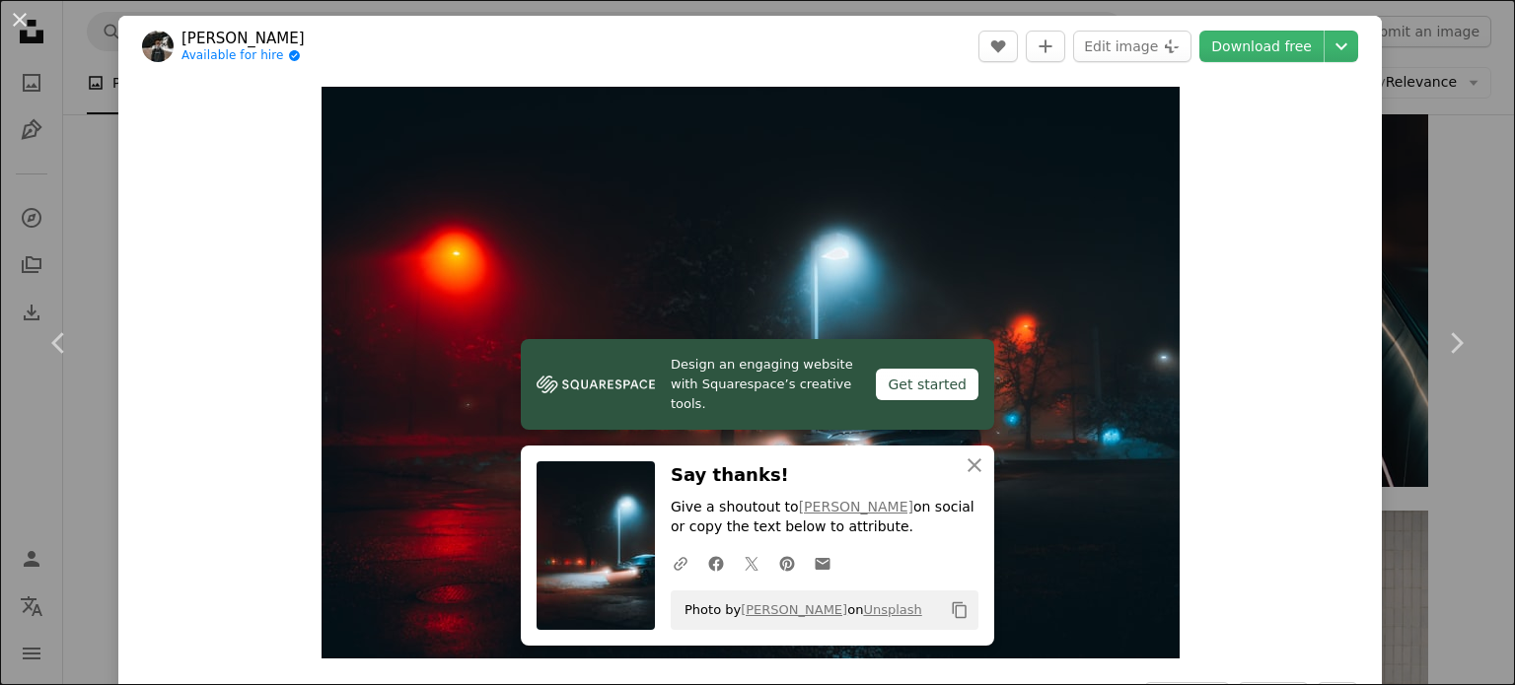
drag, startPoint x: 15, startPoint y: 22, endPoint x: 748, endPoint y: 297, distance: 782.8
click at [15, 22] on button "An X shape" at bounding box center [20, 20] width 24 height 24
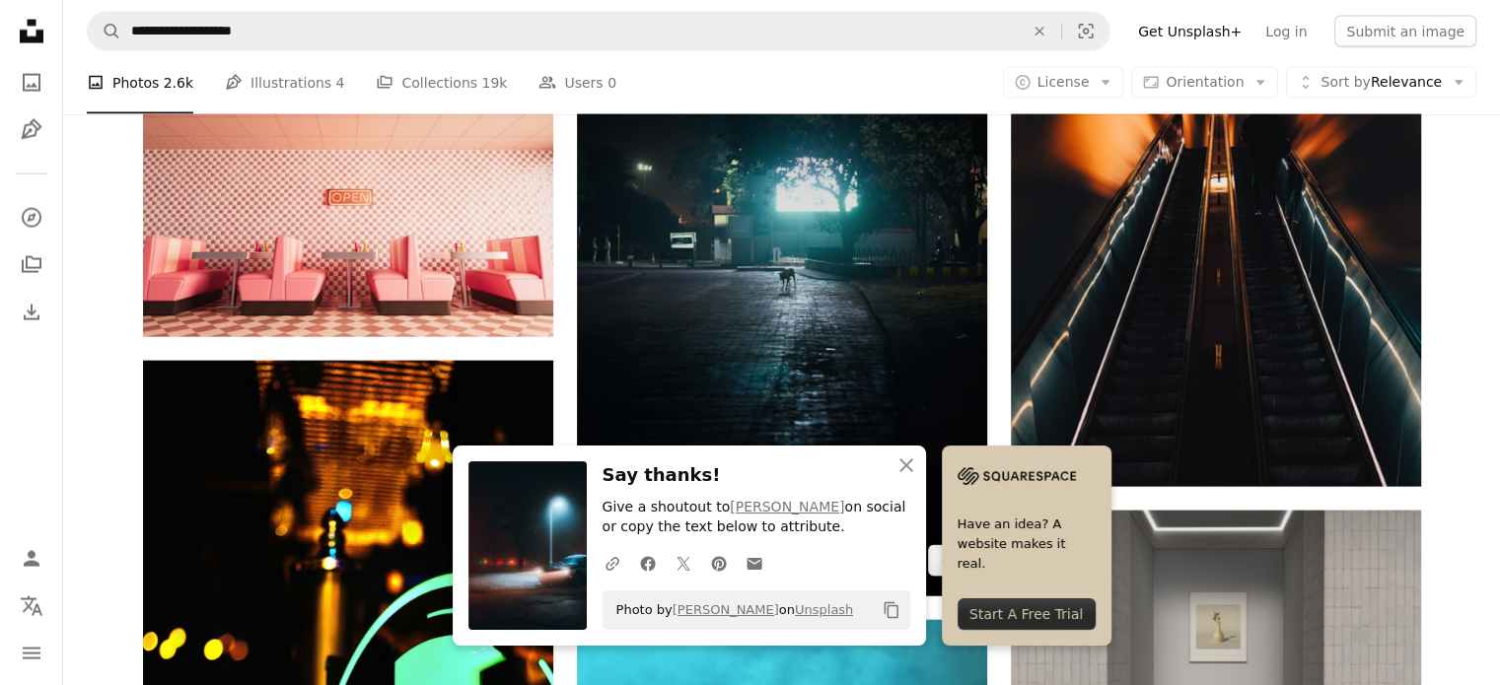
click at [748, 297] on img at bounding box center [782, 288] width 410 height 615
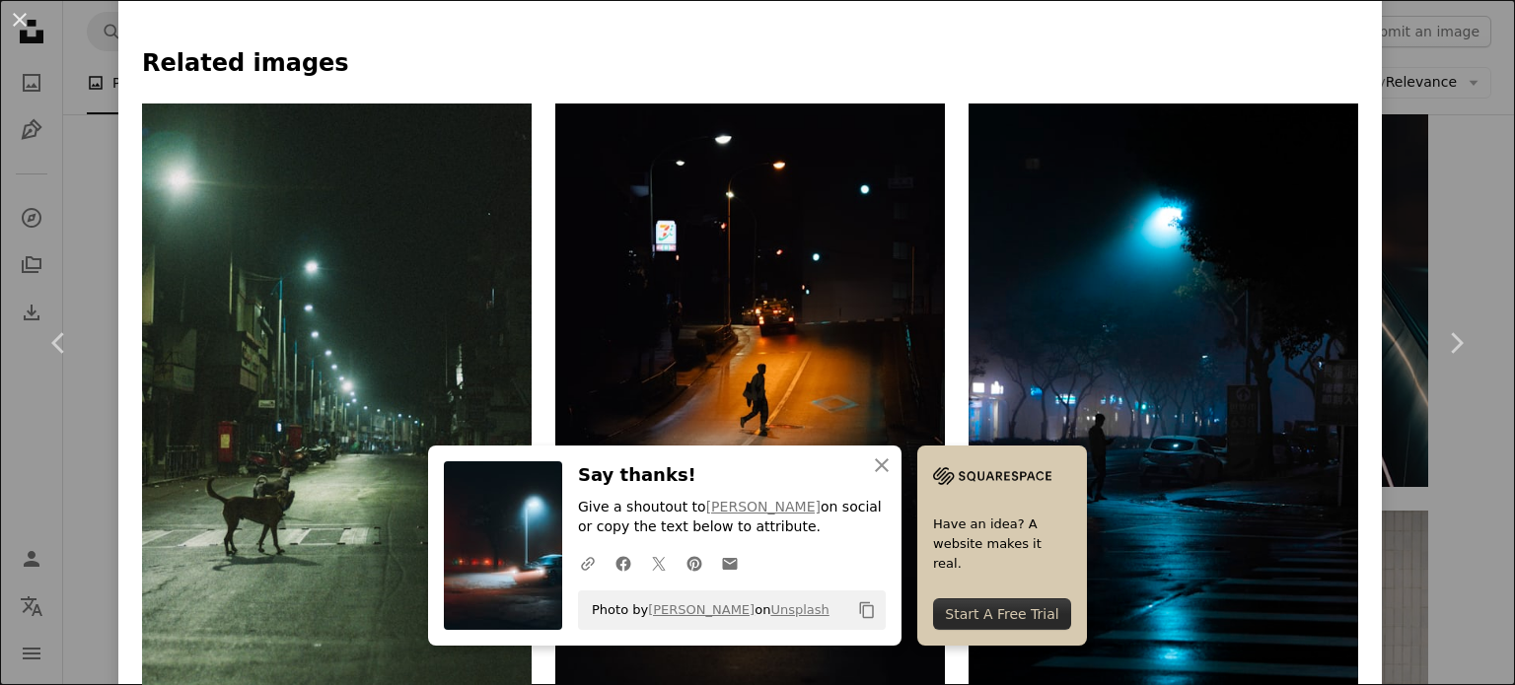
scroll to position [1973, 0]
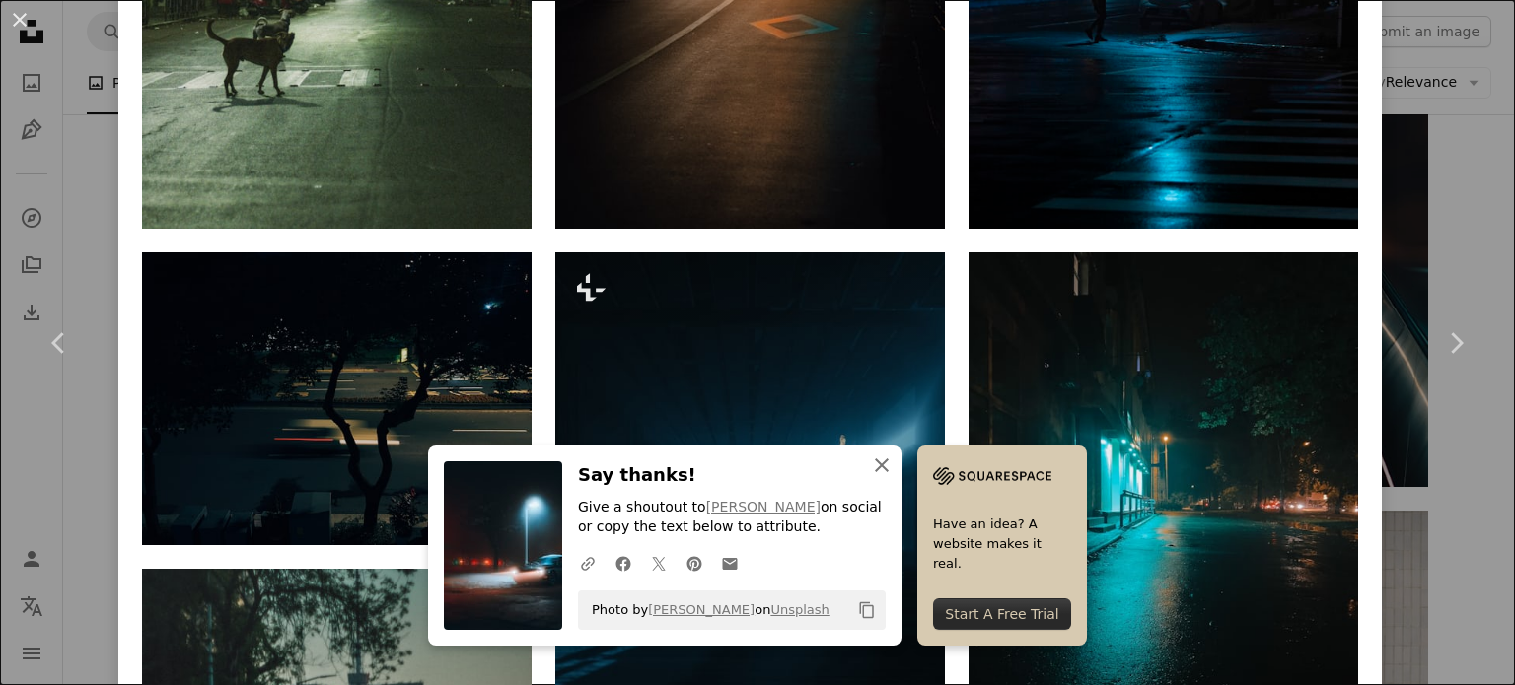
click at [875, 465] on icon "button" at bounding box center [882, 466] width 14 height 14
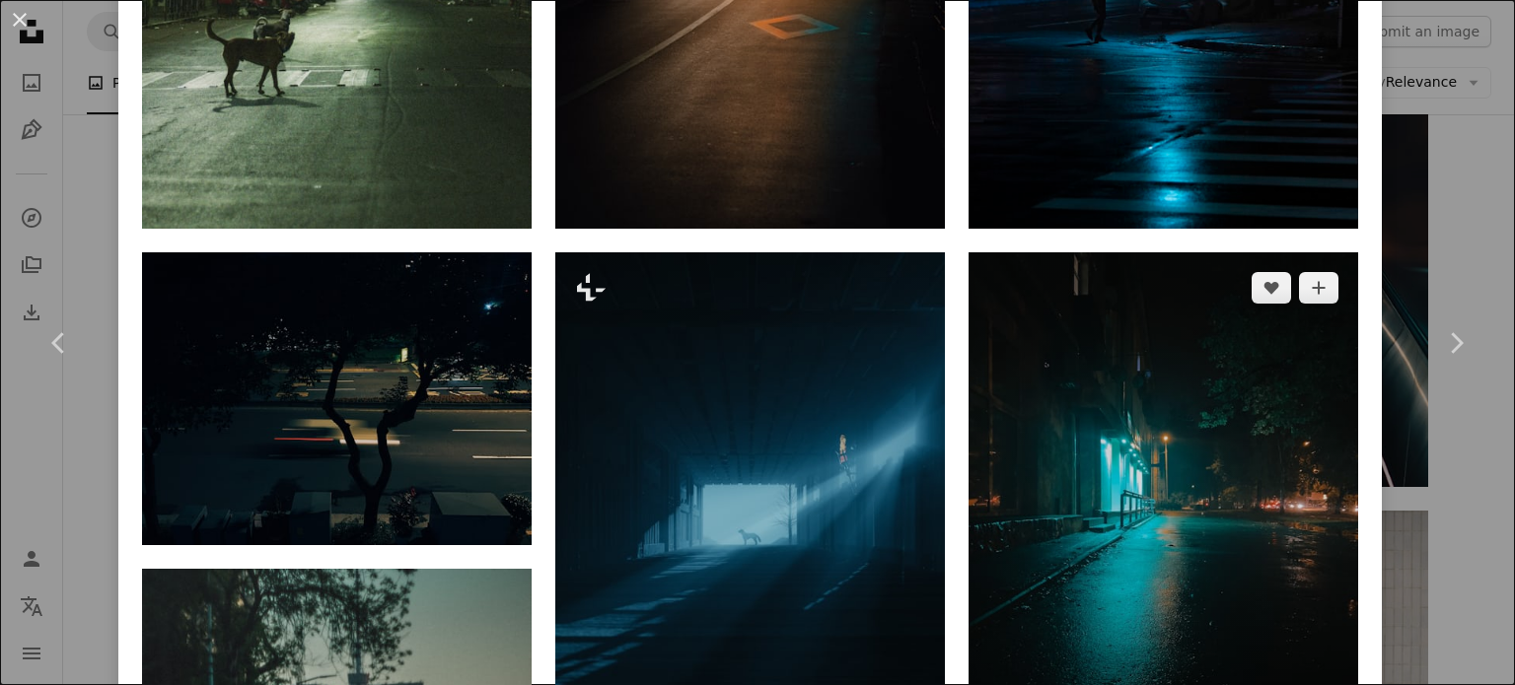
click at [1067, 478] on img at bounding box center [1164, 512] width 390 height 520
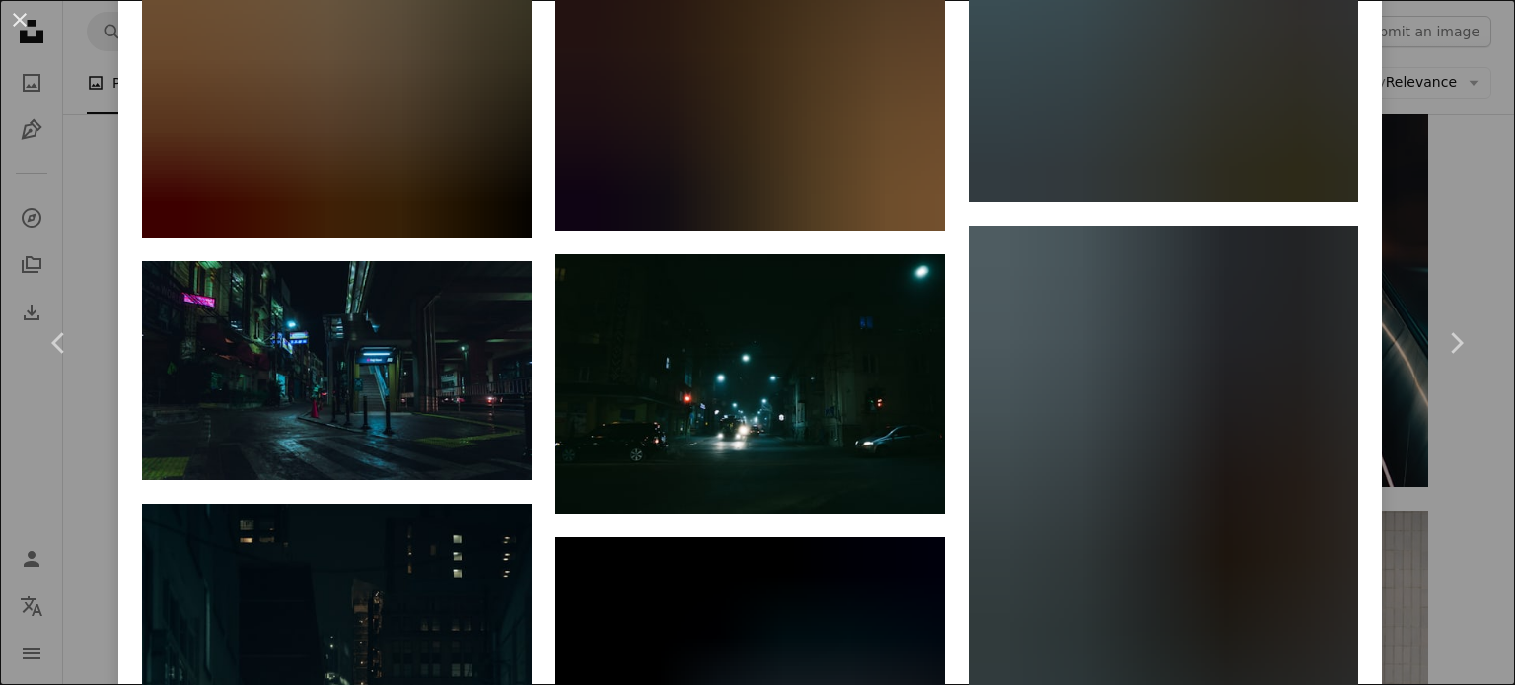
scroll to position [16332, 0]
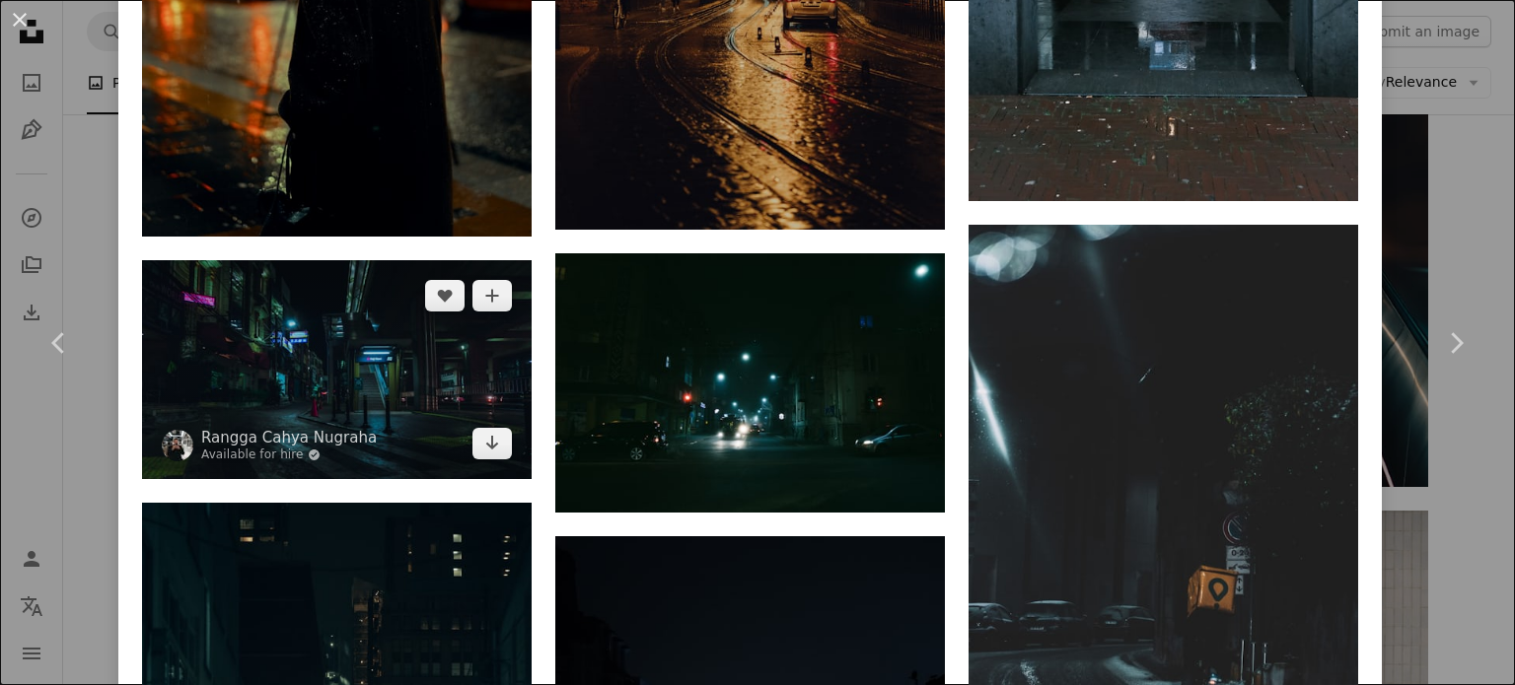
click at [330, 260] on img at bounding box center [337, 369] width 390 height 219
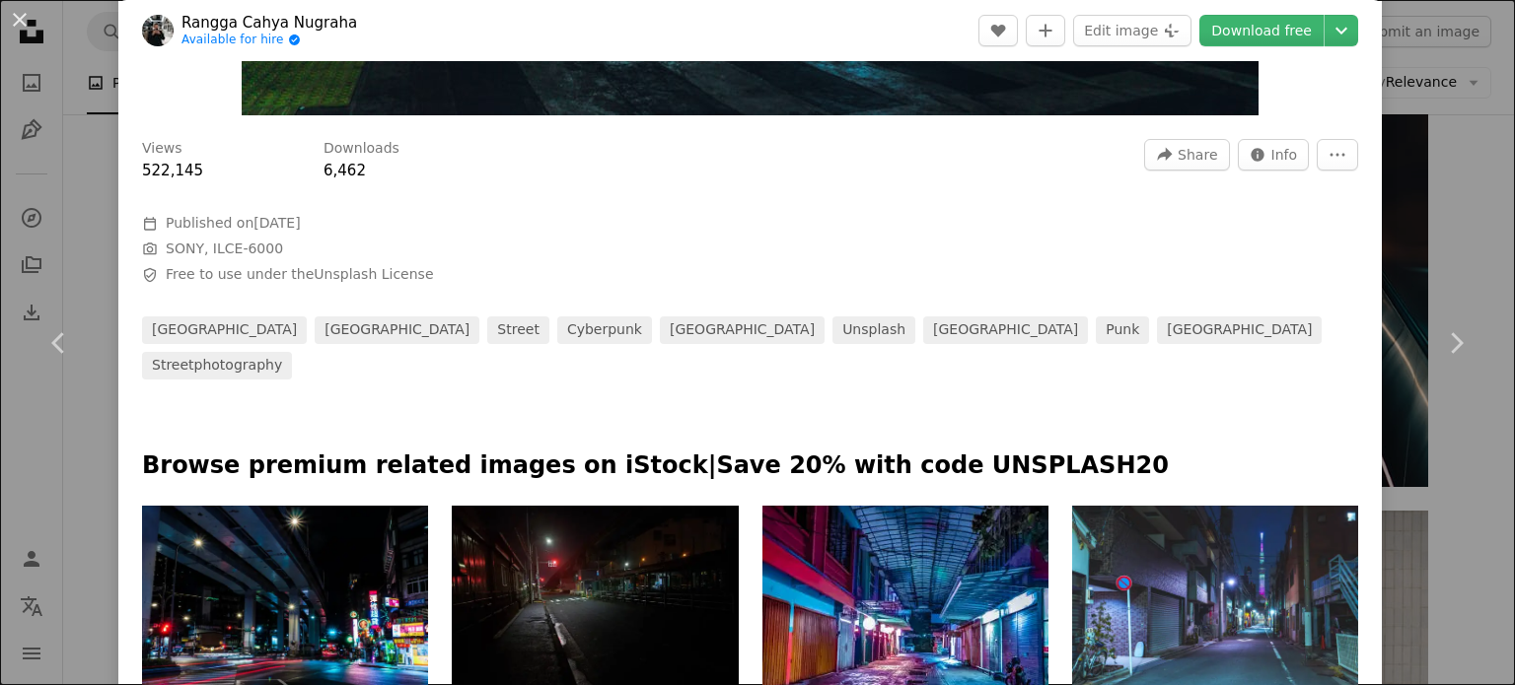
scroll to position [718, 0]
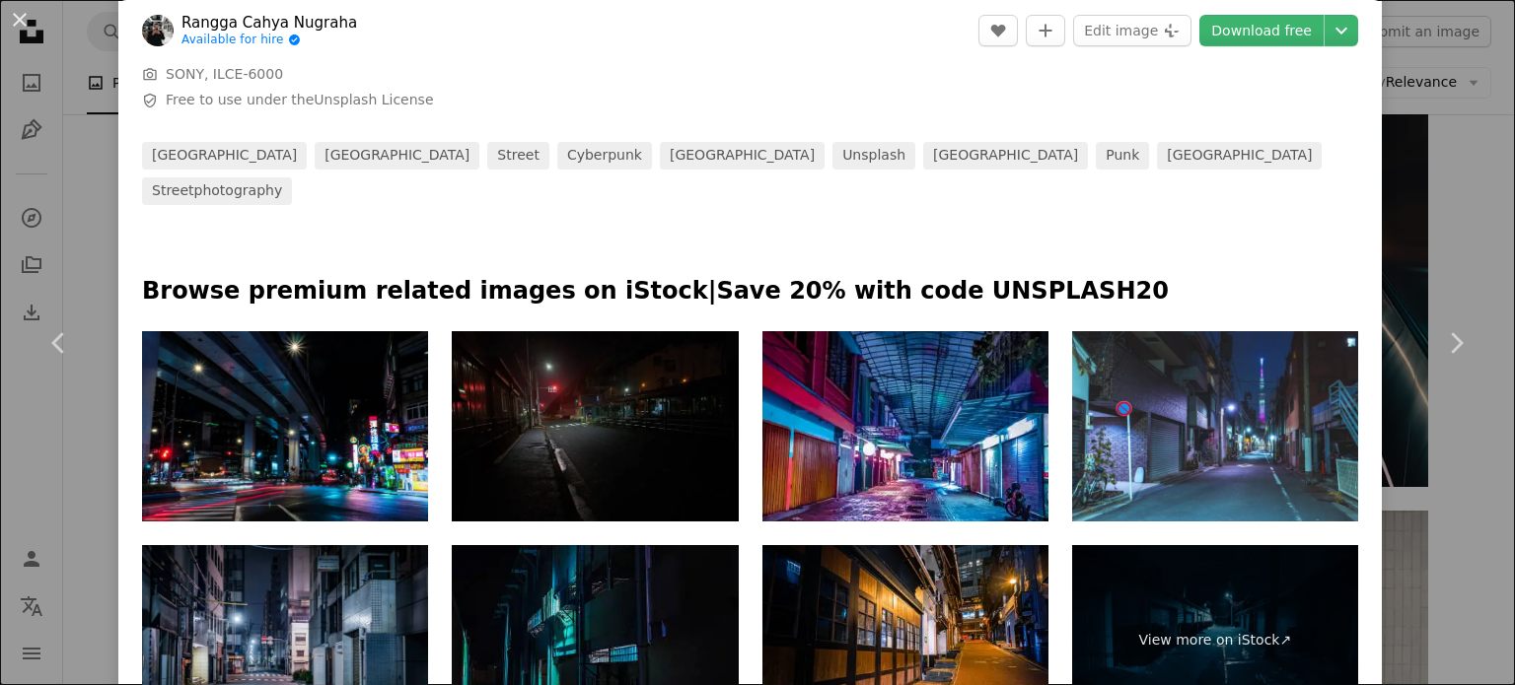
click at [602, 393] on img at bounding box center [595, 426] width 286 height 191
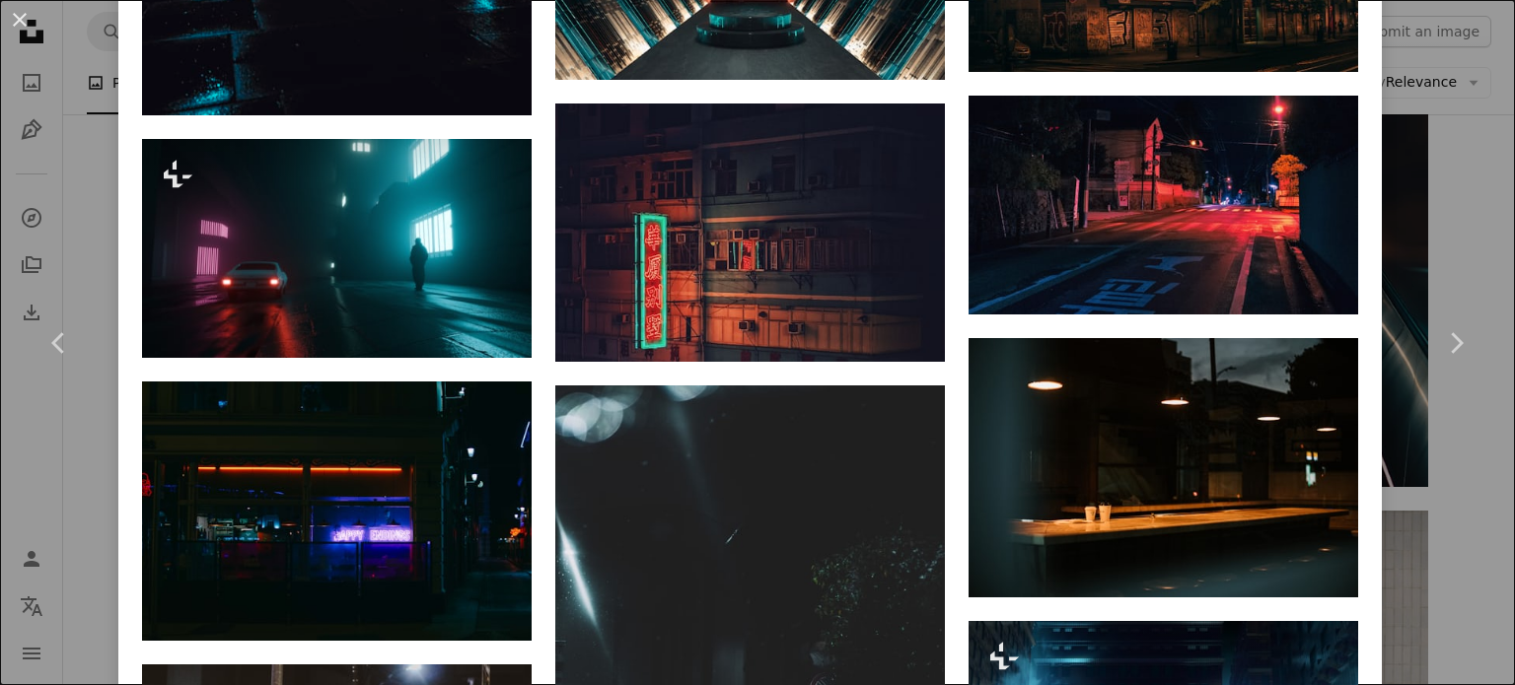
scroll to position [6250, 0]
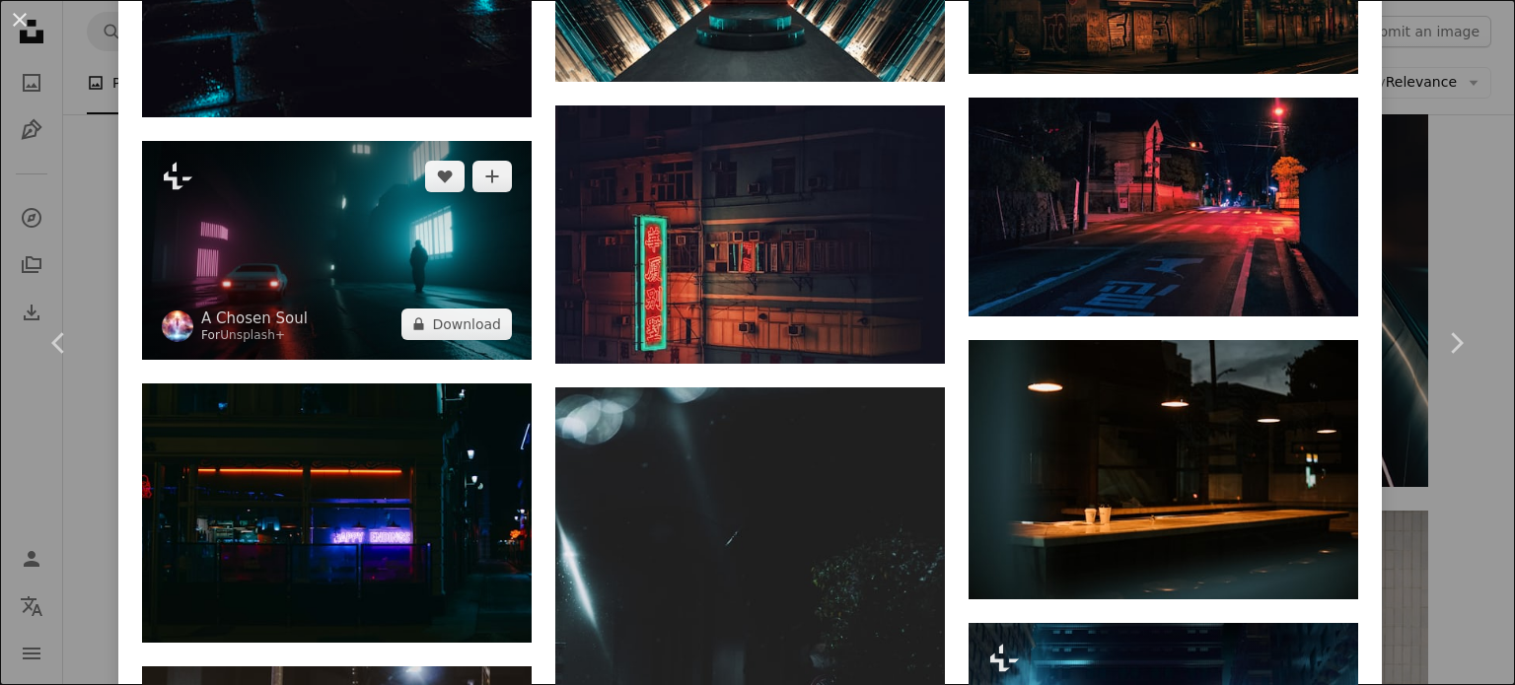
click at [395, 141] on img at bounding box center [337, 250] width 390 height 219
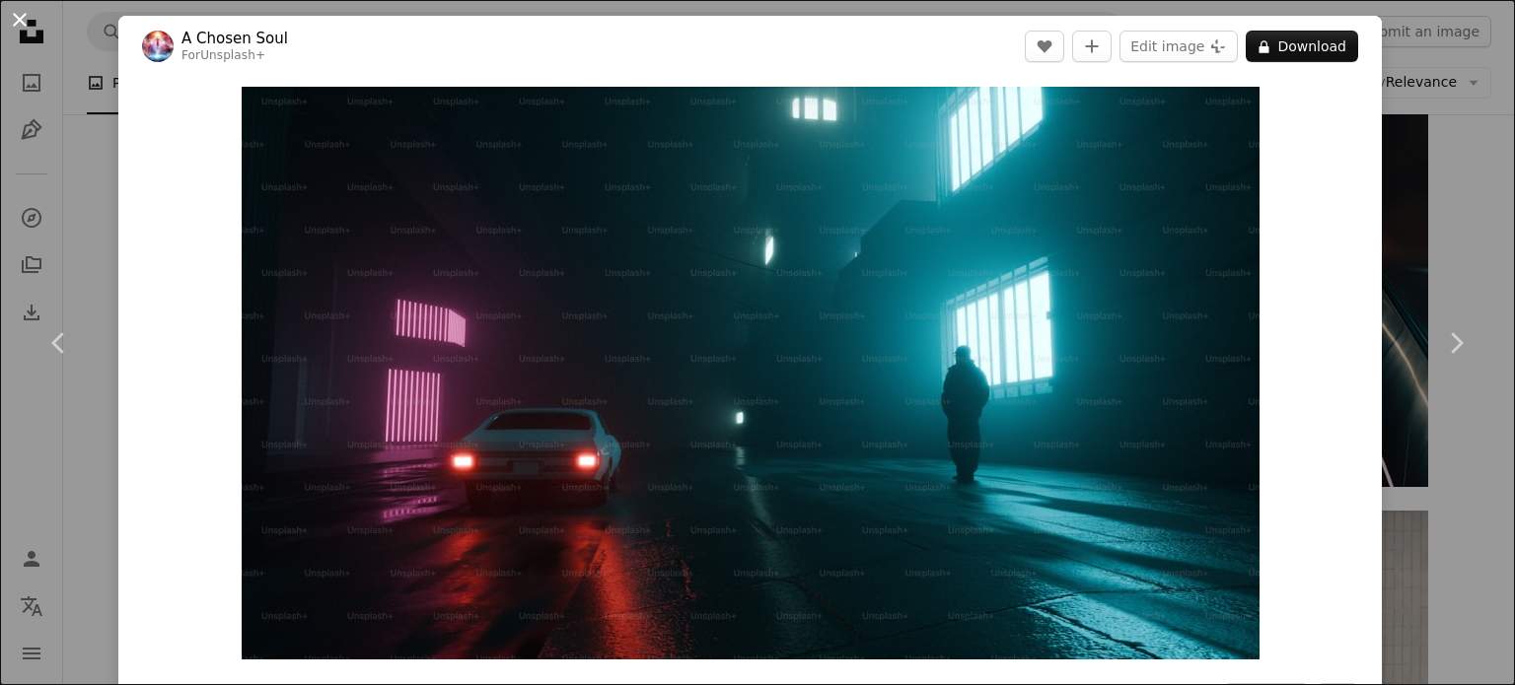
click at [16, 15] on button "An X shape" at bounding box center [20, 20] width 24 height 24
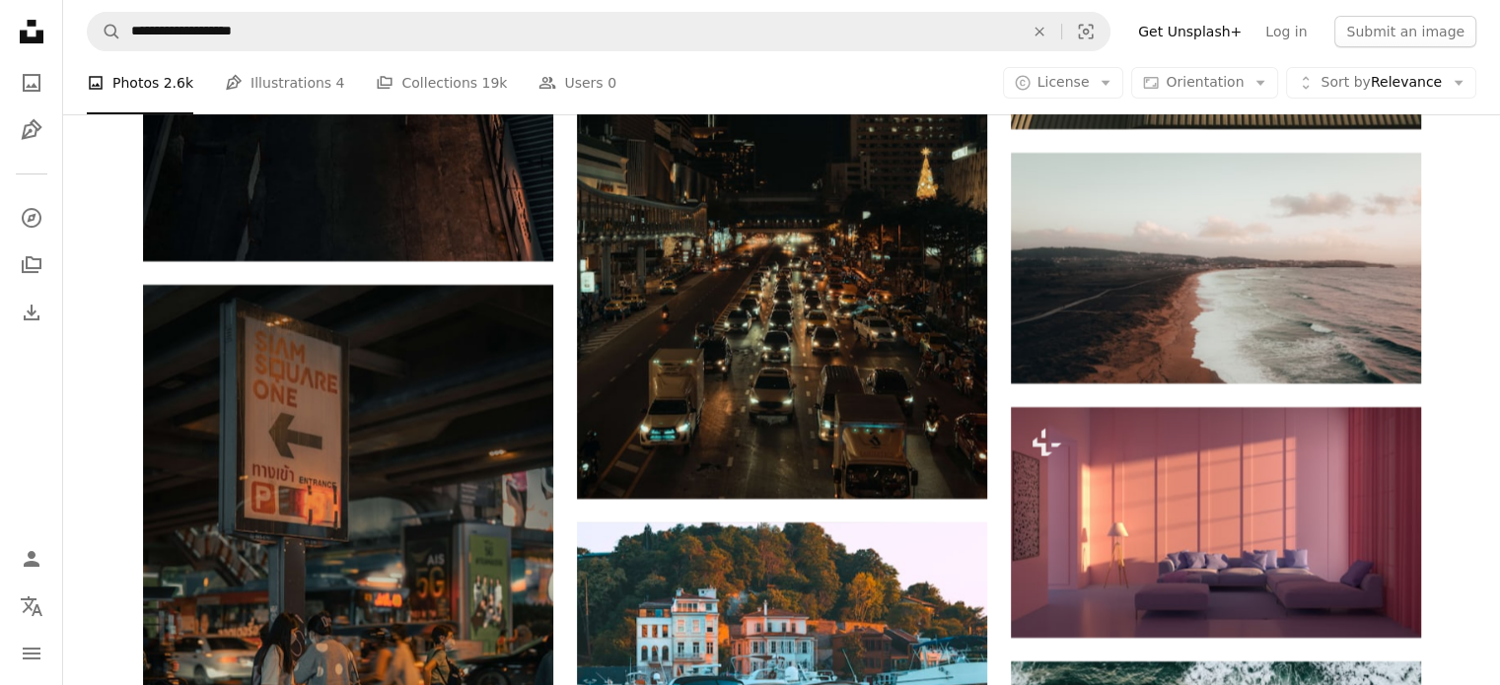
scroll to position [23035, 0]
